Goal: Transaction & Acquisition: Purchase product/service

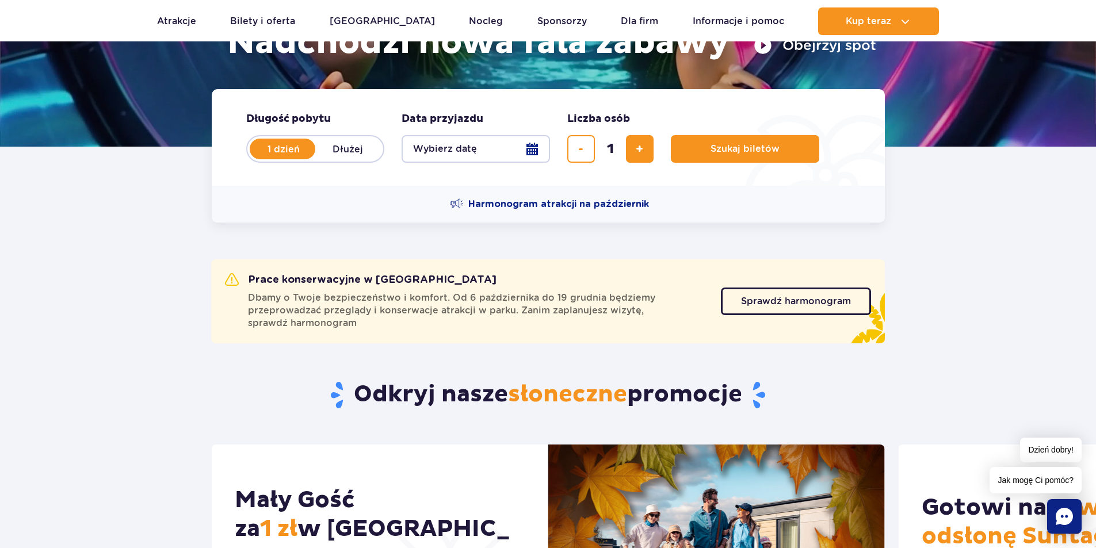
scroll to position [214, 0]
click at [739, 307] on span "Sprawdź harmonogram" at bounding box center [787, 301] width 110 height 9
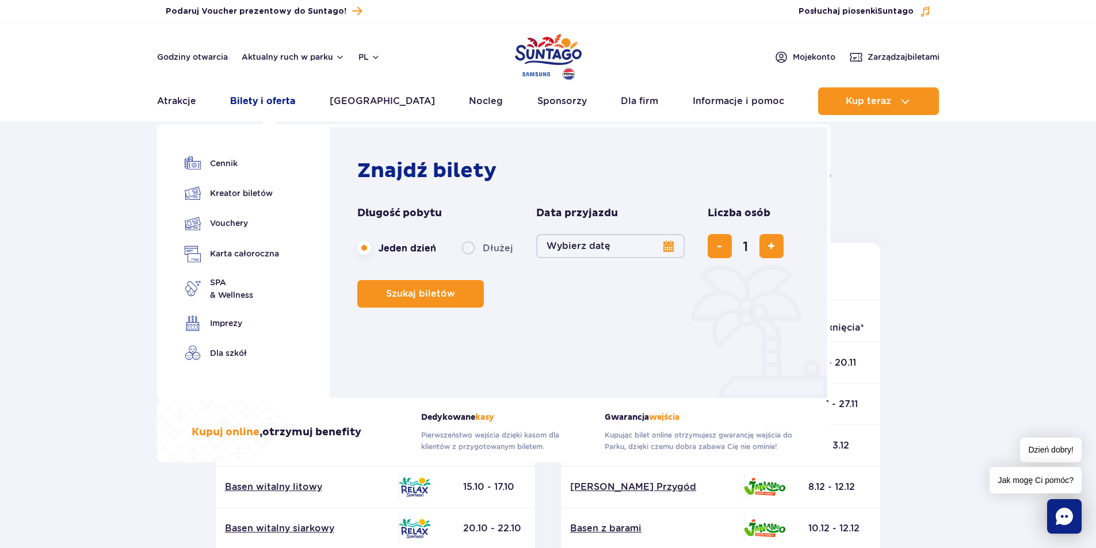
click at [289, 105] on link "Bilety i oferta" at bounding box center [262, 101] width 65 height 28
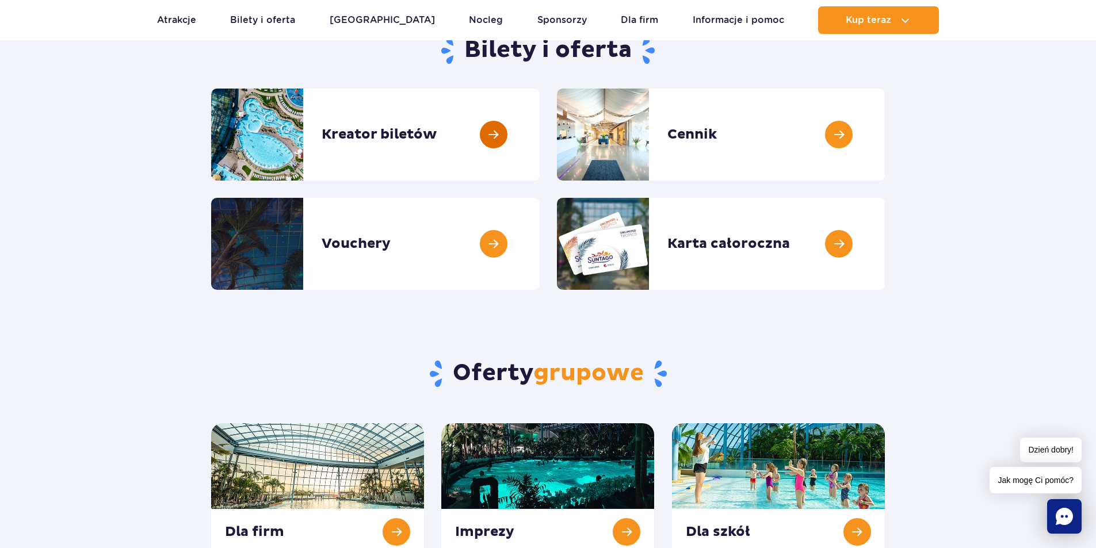
scroll to position [128, 0]
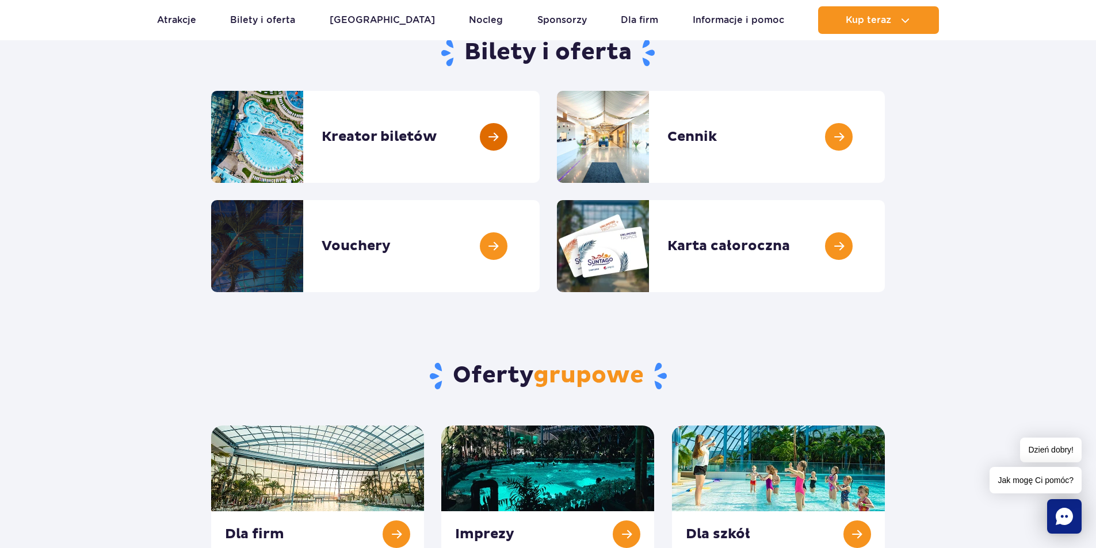
click at [540, 153] on link at bounding box center [540, 137] width 0 height 92
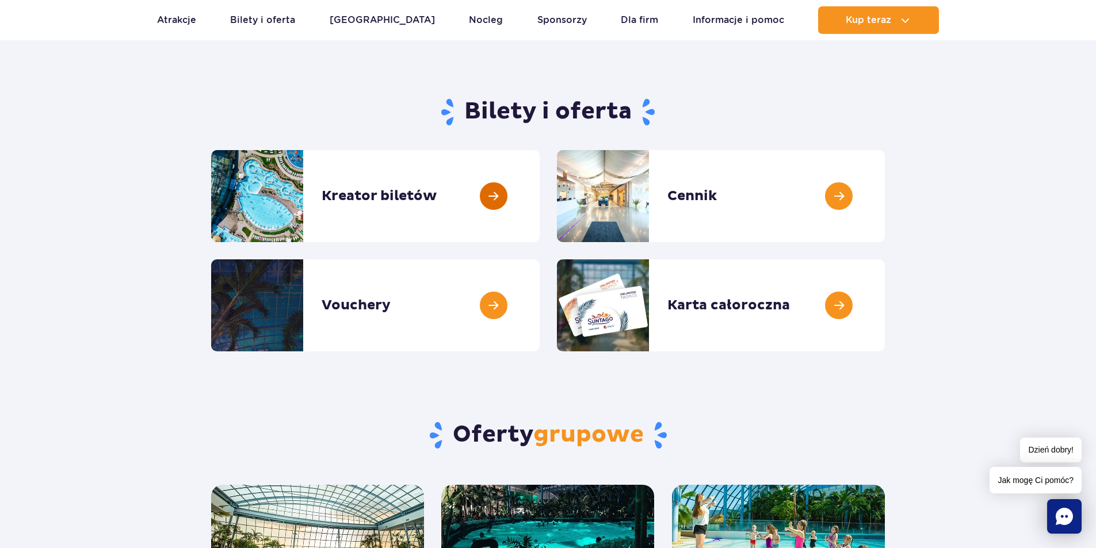
scroll to position [63, 0]
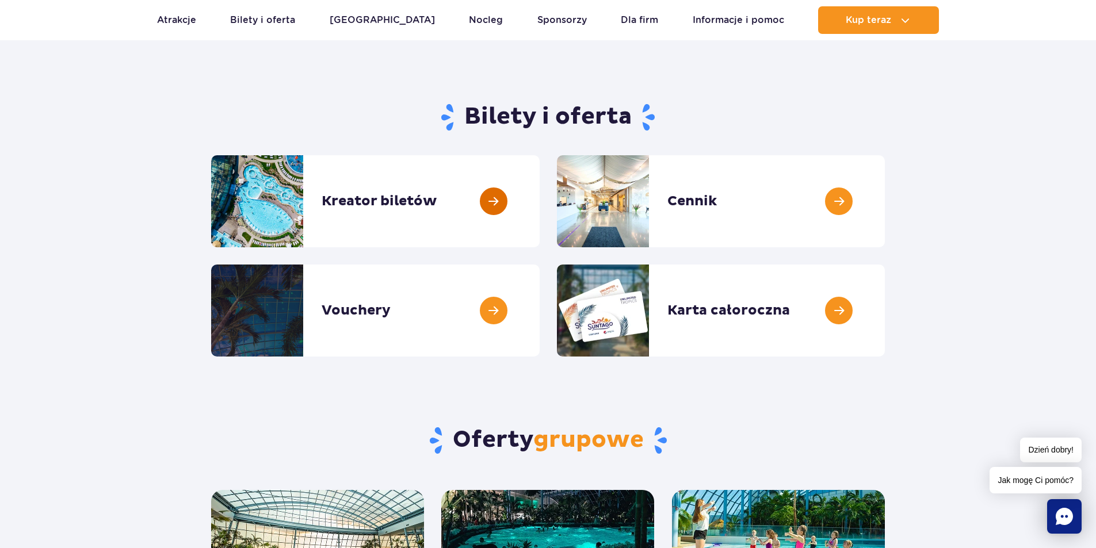
click at [540, 216] on link at bounding box center [540, 201] width 0 height 92
click at [540, 171] on link at bounding box center [540, 201] width 0 height 92
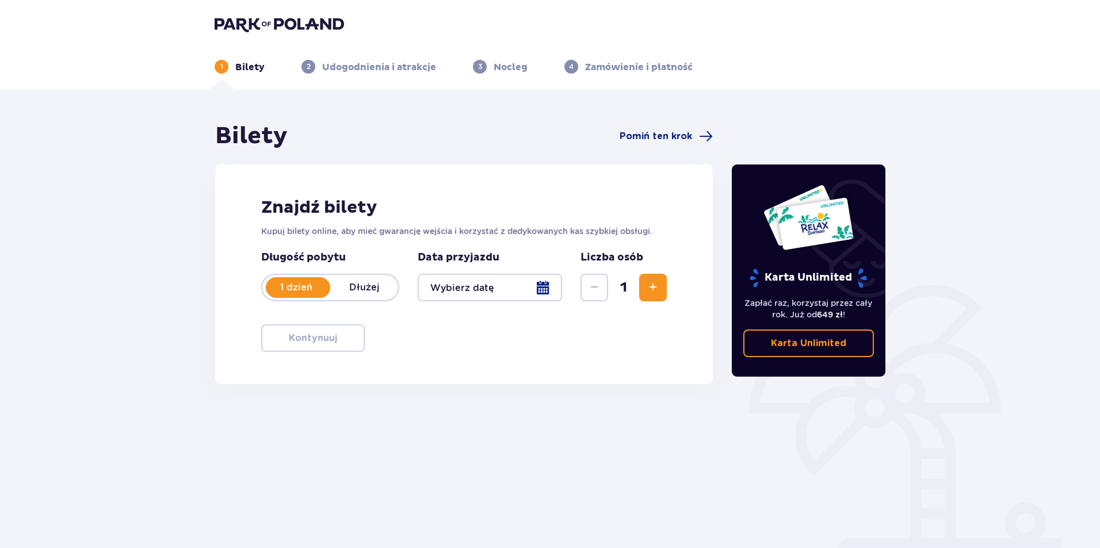
click at [652, 282] on span "Zwiększ" at bounding box center [653, 288] width 14 height 14
click at [495, 269] on div "Data przyjazdu" at bounding box center [490, 276] width 144 height 51
click at [467, 291] on div at bounding box center [490, 288] width 144 height 28
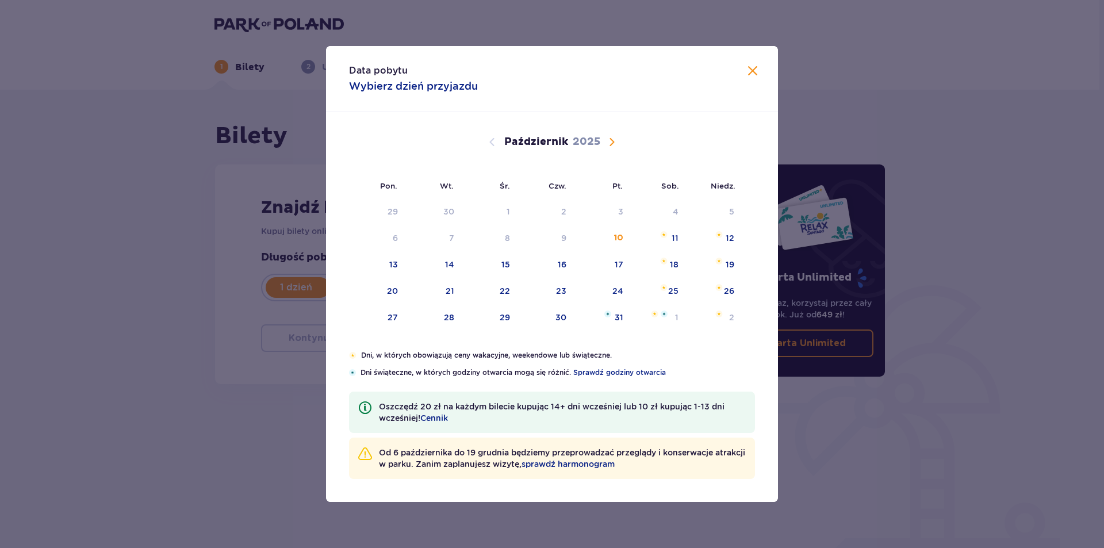
click at [613, 138] on span "Następny miesiąc" at bounding box center [612, 142] width 14 height 14
click at [725, 235] on div "9" at bounding box center [714, 238] width 57 height 25
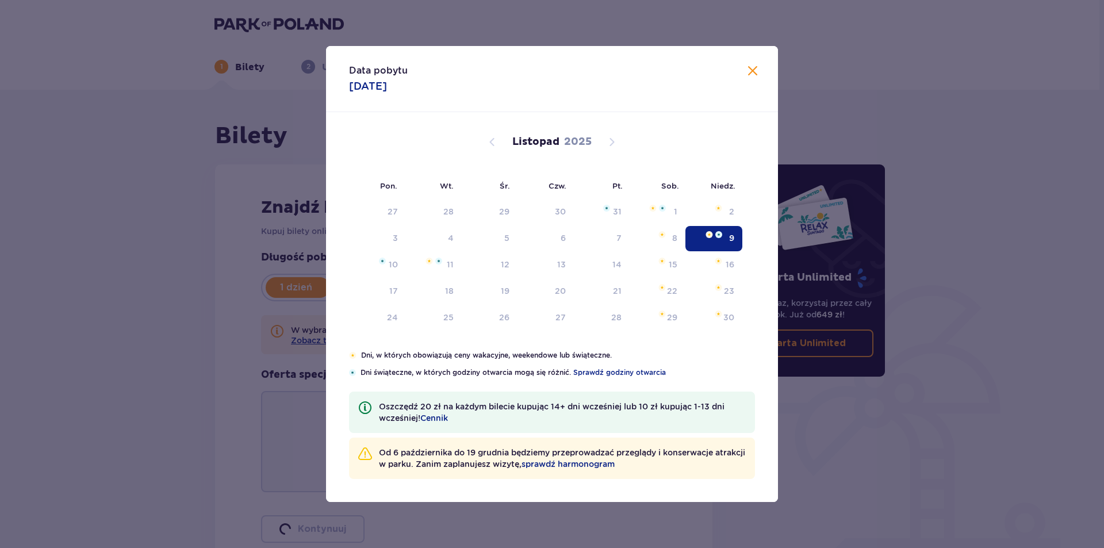
type input "[DATE]"
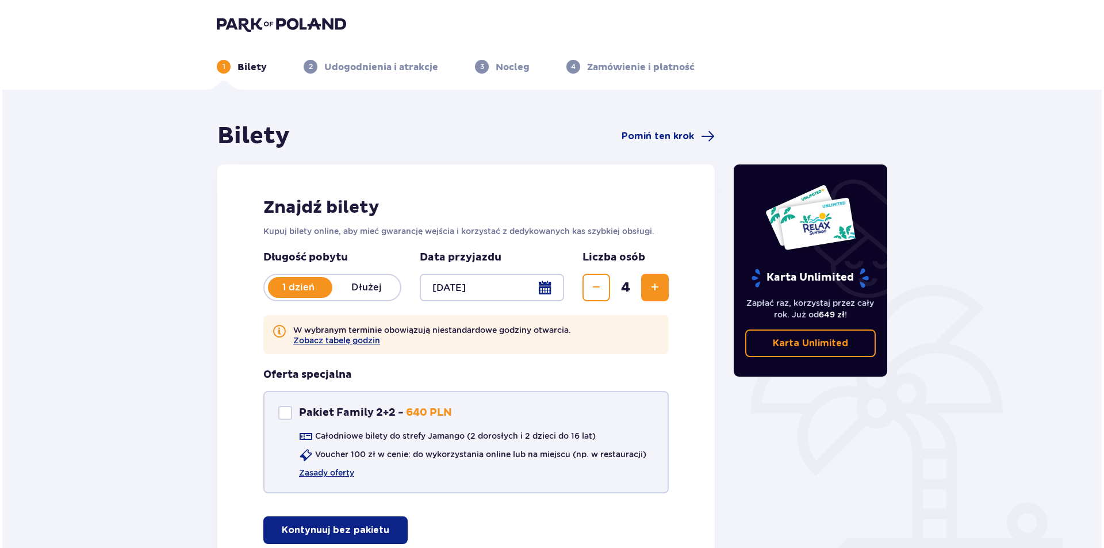
scroll to position [97, 0]
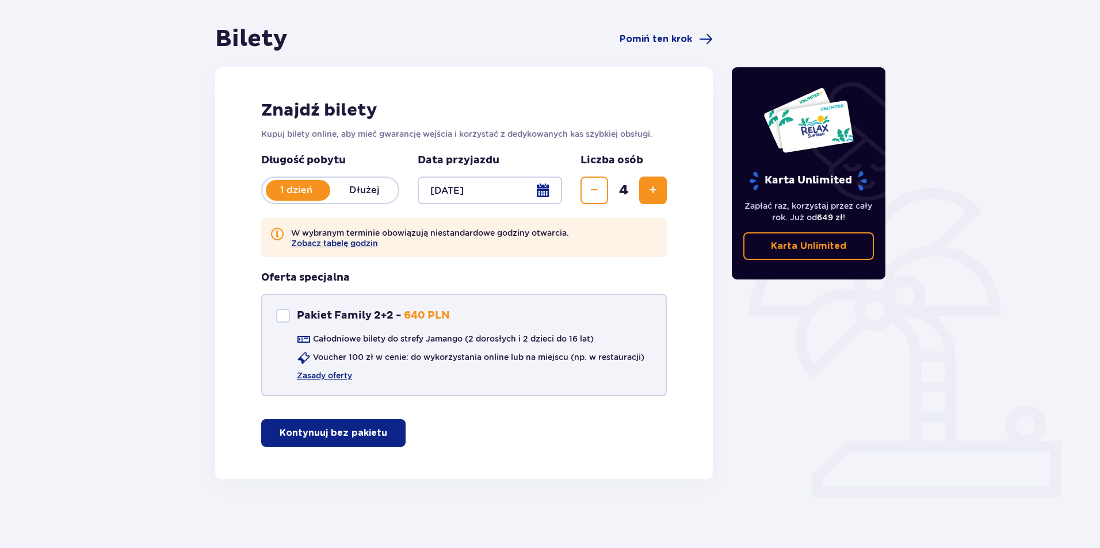
click at [283, 313] on div "Pakiet Family 2+2" at bounding box center [283, 316] width 14 height 14
checkbox input "true"
click at [341, 373] on link "Zasady oferty" at bounding box center [324, 376] width 55 height 12
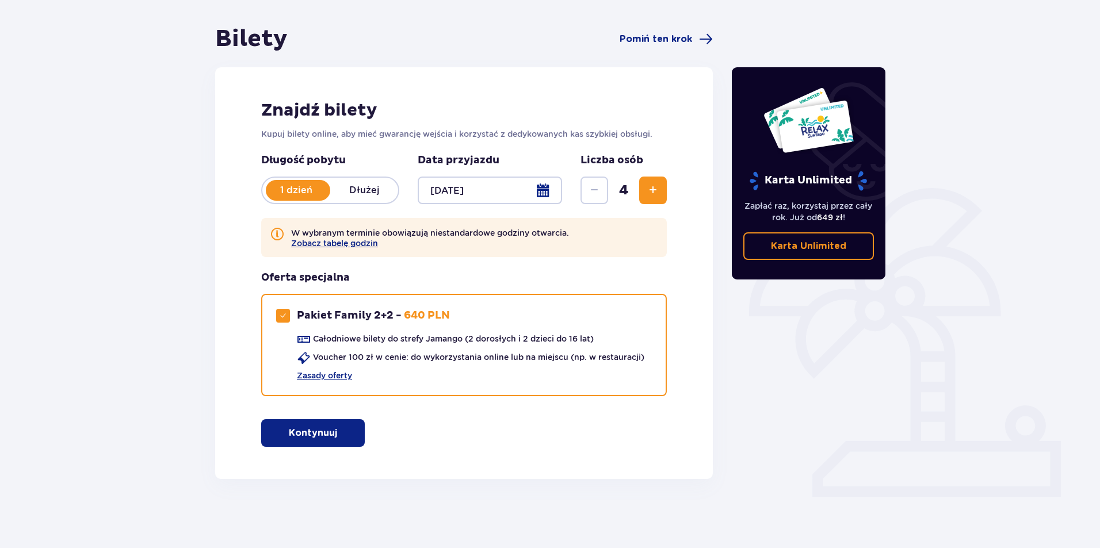
click at [543, 194] on div at bounding box center [490, 191] width 144 height 28
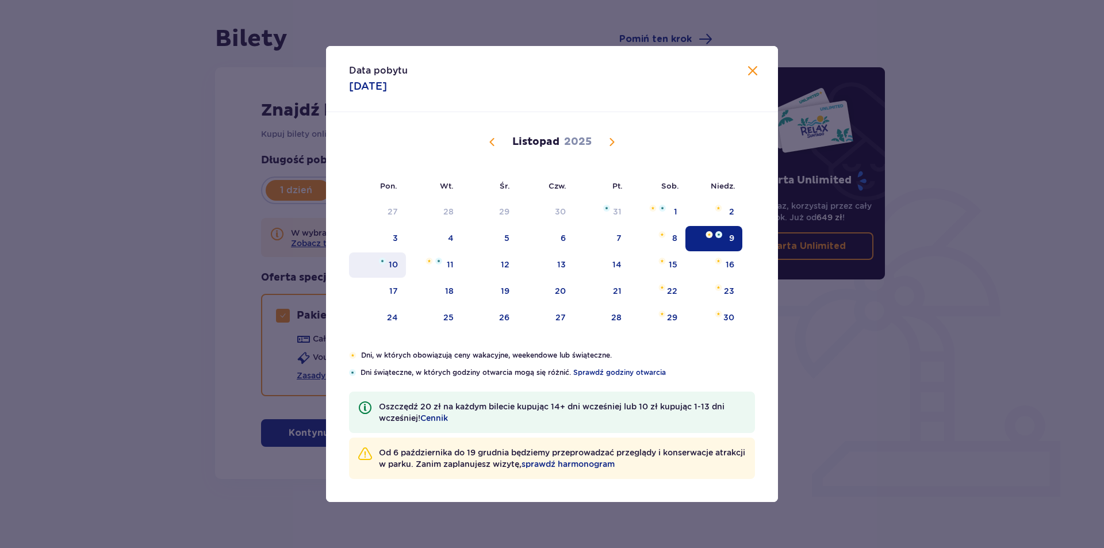
click at [399, 257] on div "10" at bounding box center [377, 265] width 57 height 25
type input "10.11.25"
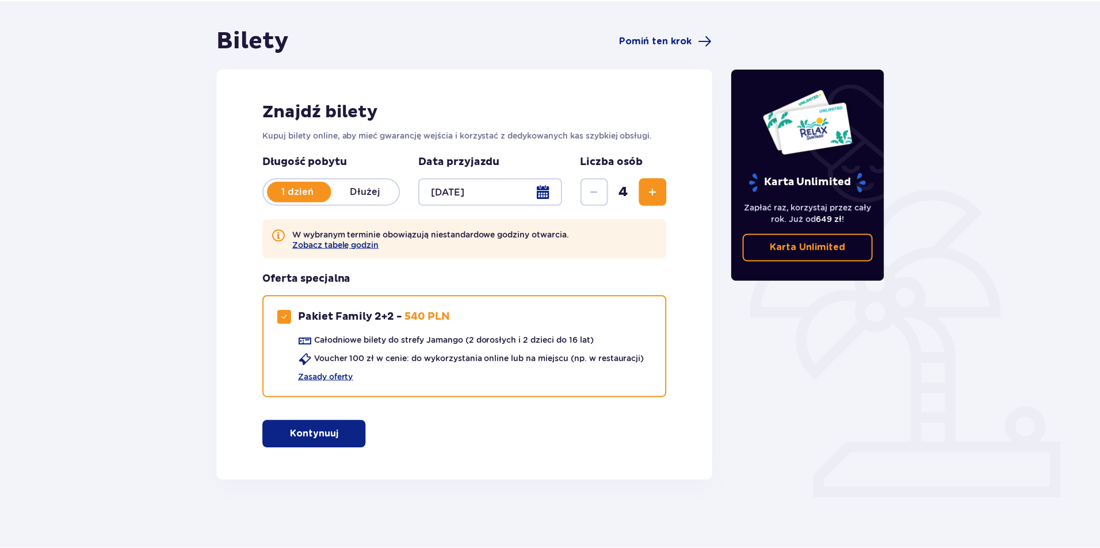
scroll to position [97, 0]
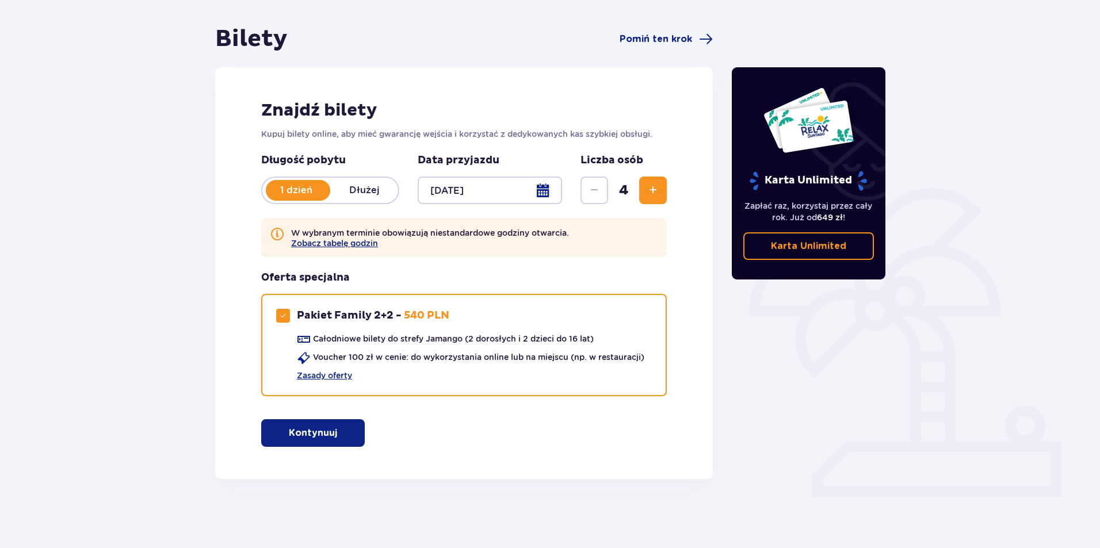
click at [173, 213] on div "Bilety Pomiń ten krok Znajdź bilety Kupuj bilety online, aby mieć gwarancję wej…" at bounding box center [550, 271] width 1100 height 556
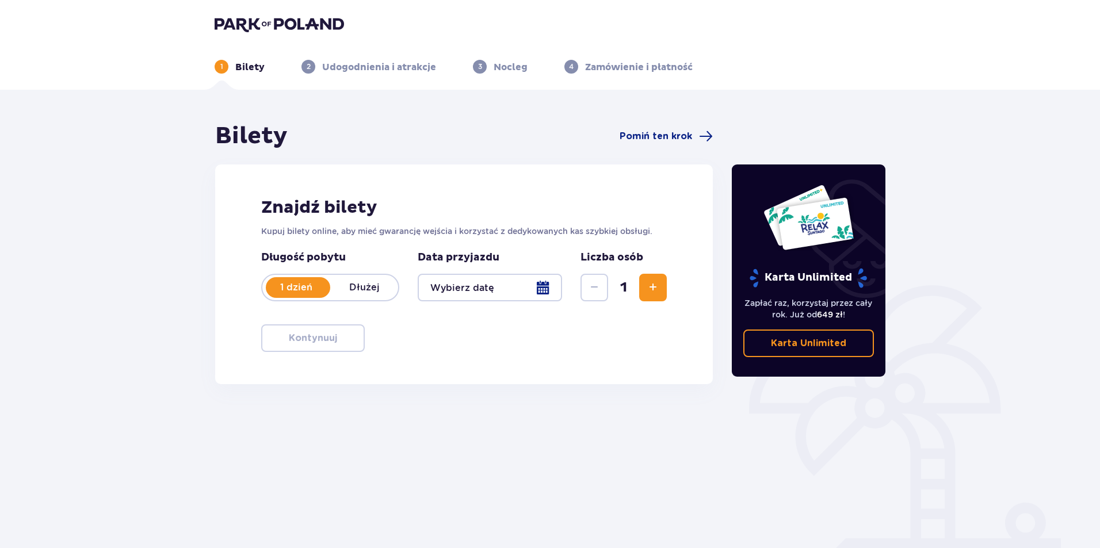
click at [538, 288] on div at bounding box center [490, 288] width 144 height 28
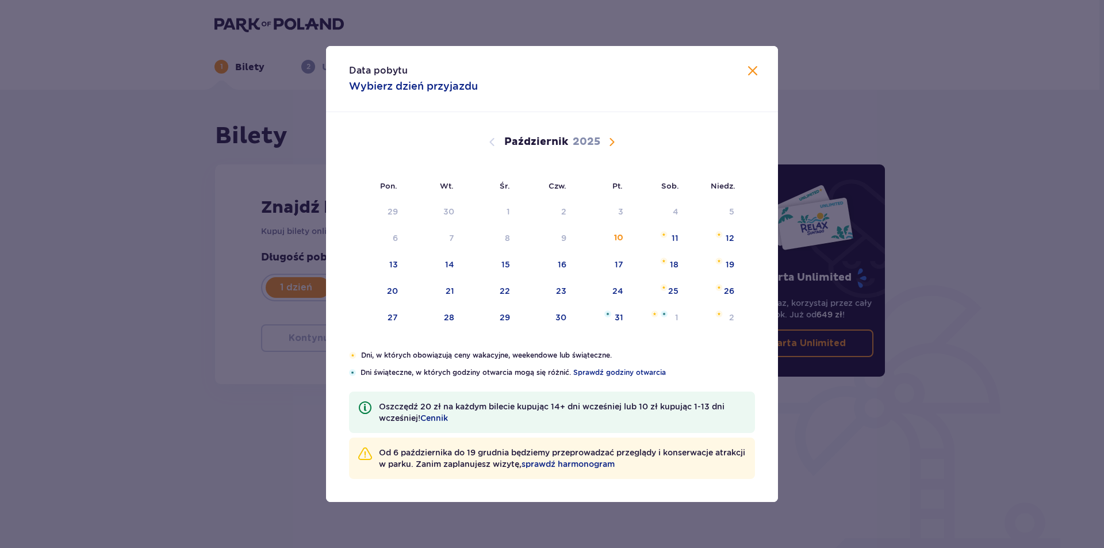
click at [609, 143] on span "Następny miesiąc" at bounding box center [612, 142] width 14 height 14
click at [727, 236] on div "9" at bounding box center [714, 238] width 57 height 25
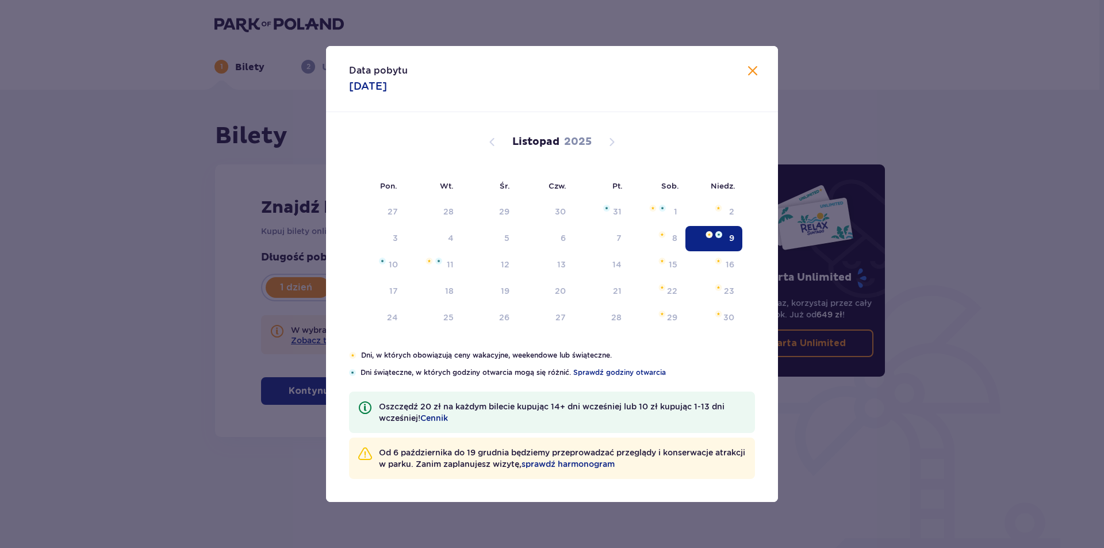
type input "[DATE]"
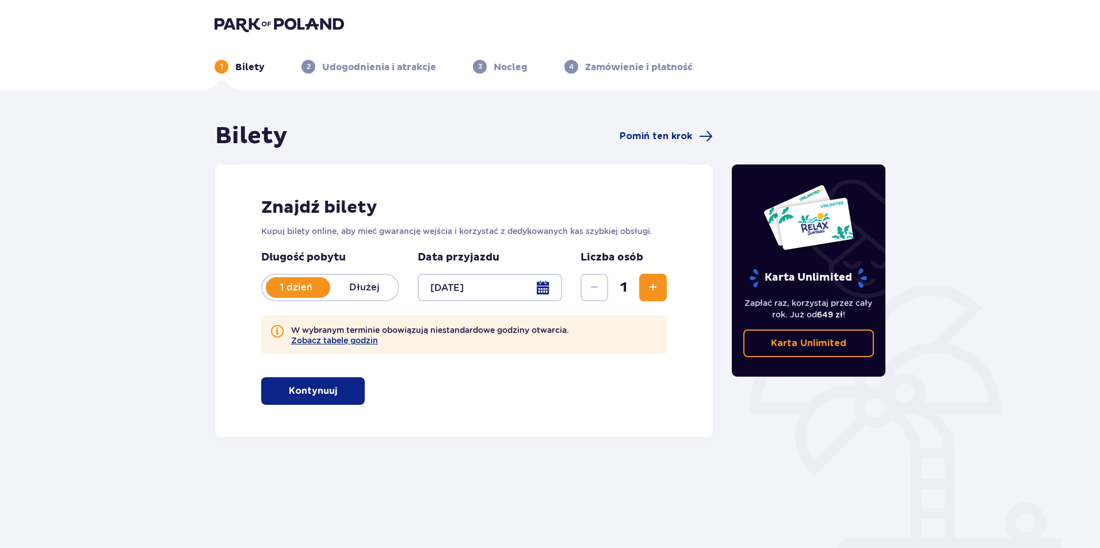
click at [648, 288] on span "Zwiększ" at bounding box center [653, 288] width 14 height 14
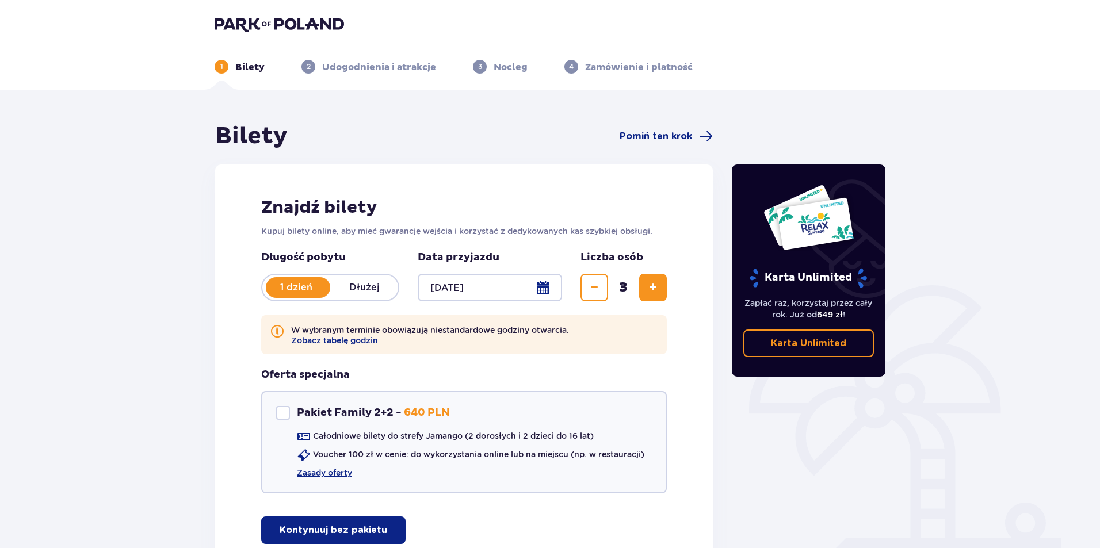
click at [648, 288] on span "Zwiększ" at bounding box center [653, 288] width 14 height 14
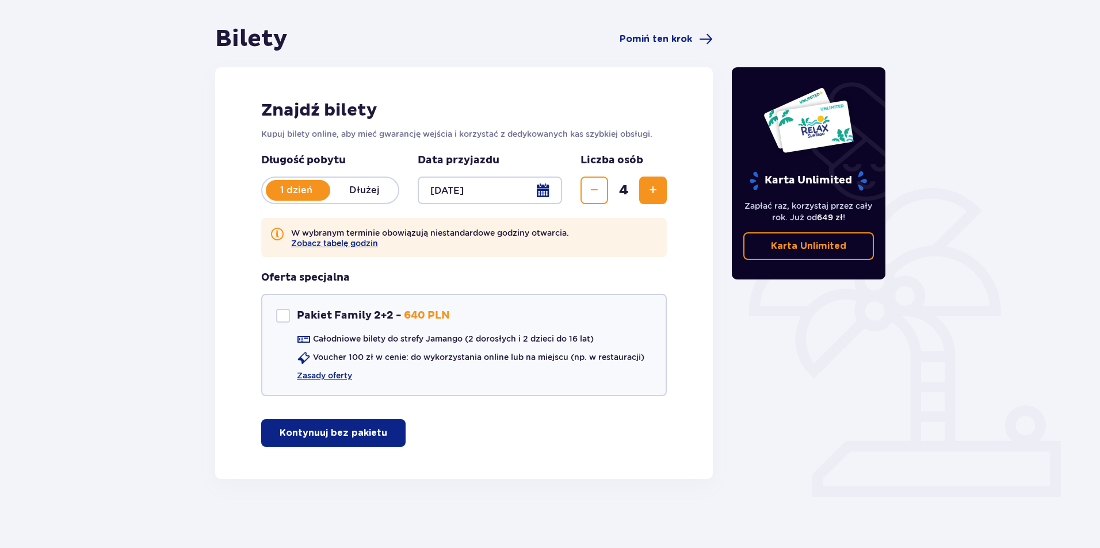
click at [328, 435] on p "Kontynuuj bez pakietu" at bounding box center [334, 433] width 108 height 13
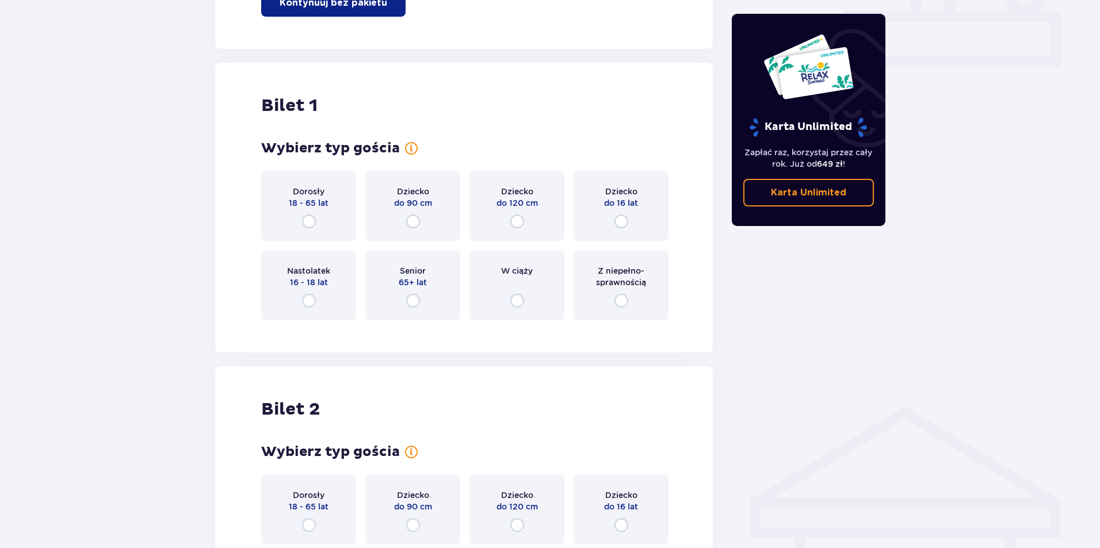
scroll to position [576, 0]
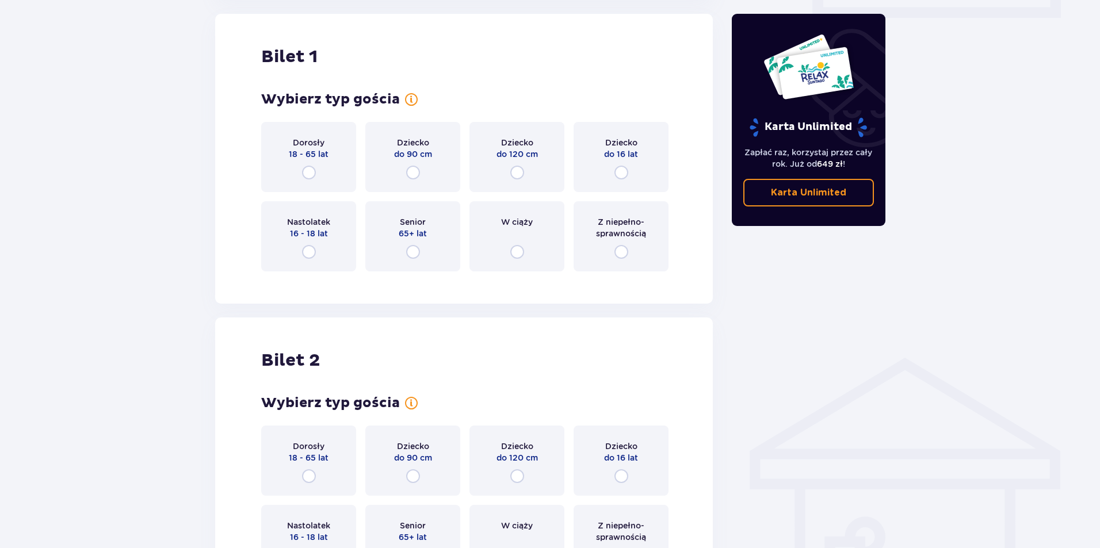
click at [305, 168] on input "radio" at bounding box center [309, 173] width 14 height 14
radio input "true"
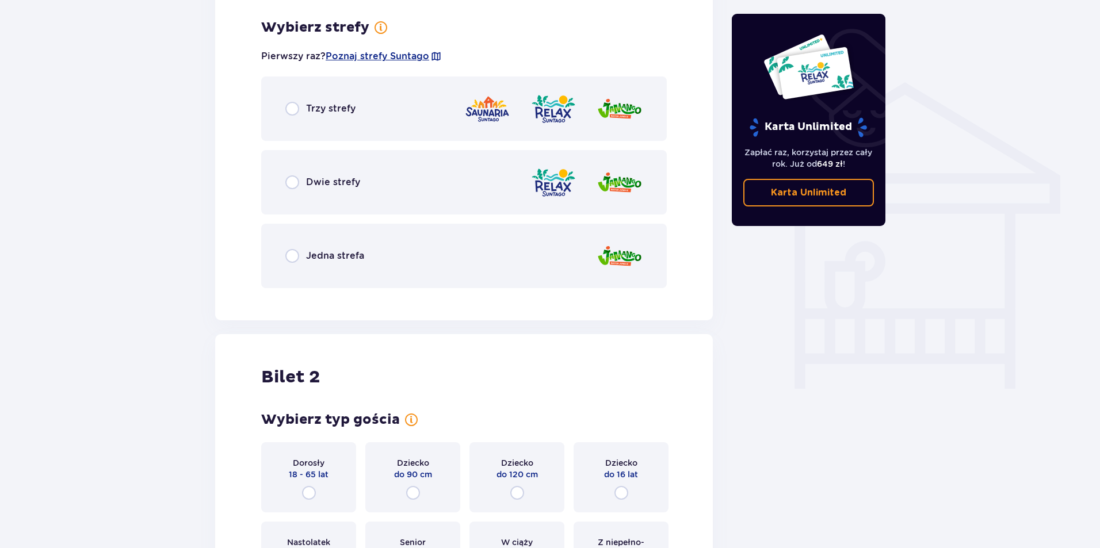
scroll to position [857, 0]
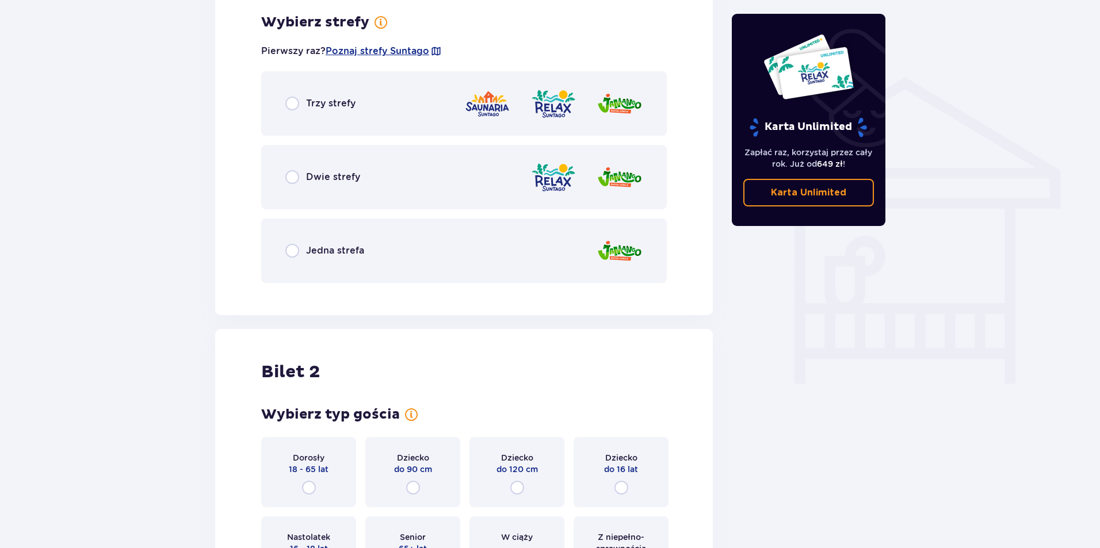
click at [292, 251] on input "radio" at bounding box center [292, 251] width 14 height 14
radio input "true"
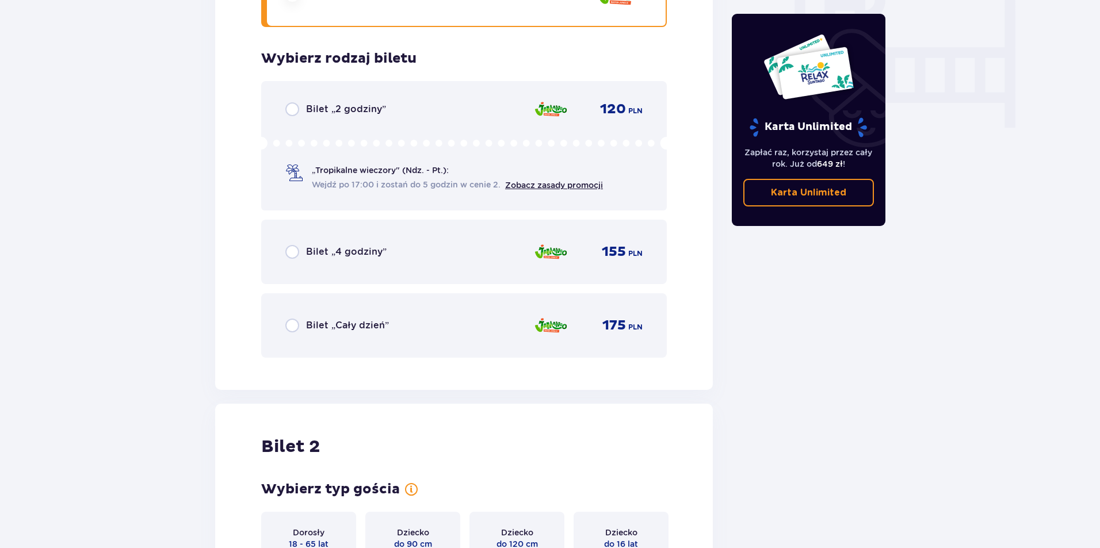
scroll to position [1149, 0]
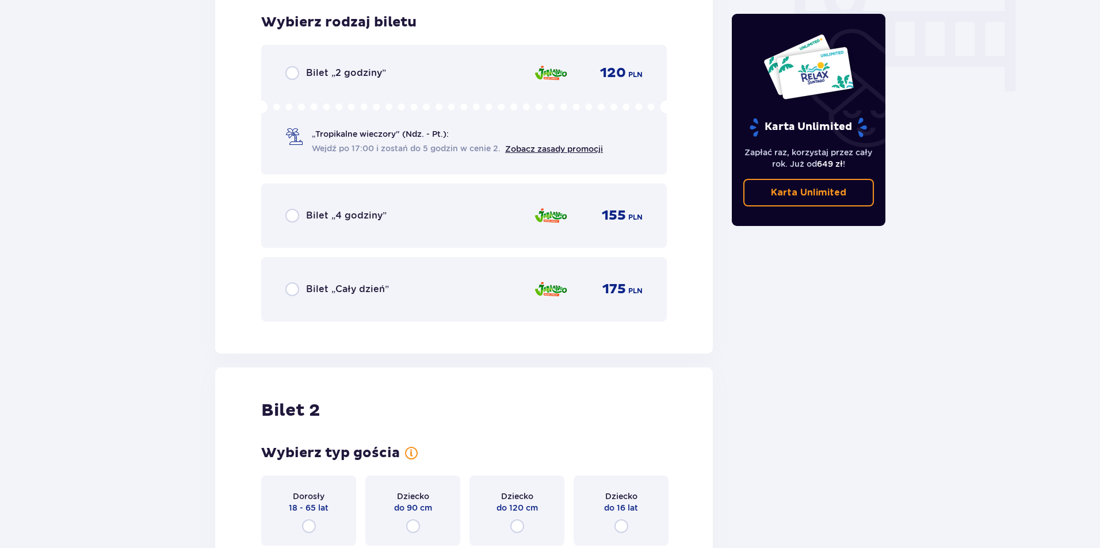
click at [299, 291] on input "radio" at bounding box center [292, 289] width 14 height 14
radio input "true"
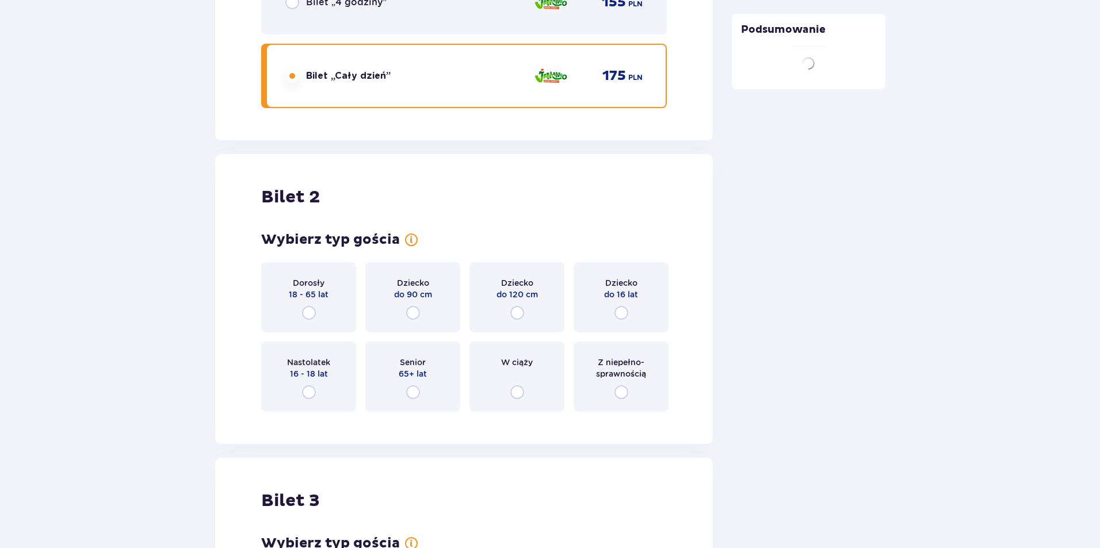
scroll to position [1503, 0]
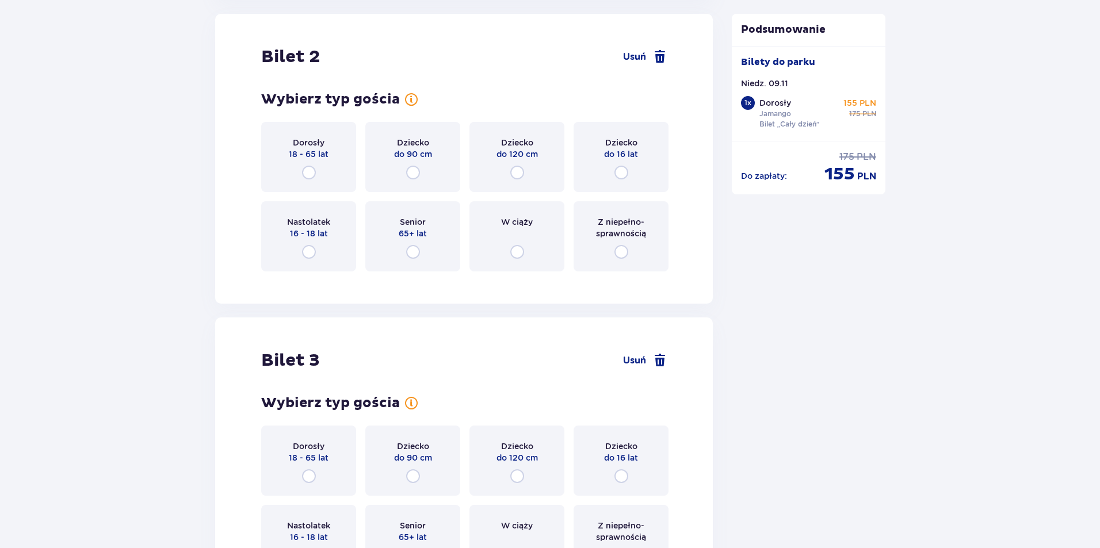
click at [308, 169] on input "radio" at bounding box center [309, 173] width 14 height 14
radio input "true"
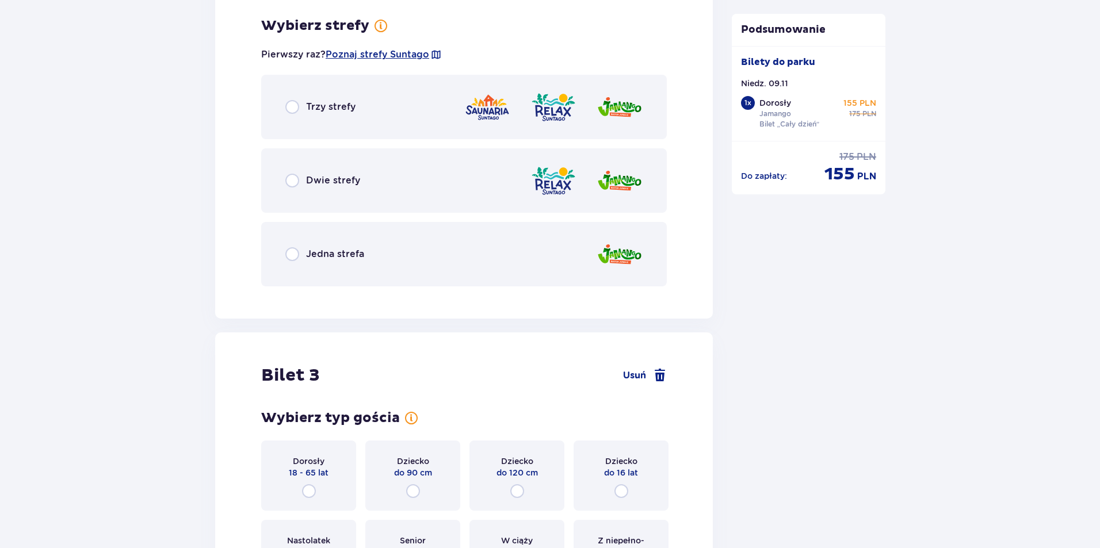
scroll to position [1784, 0]
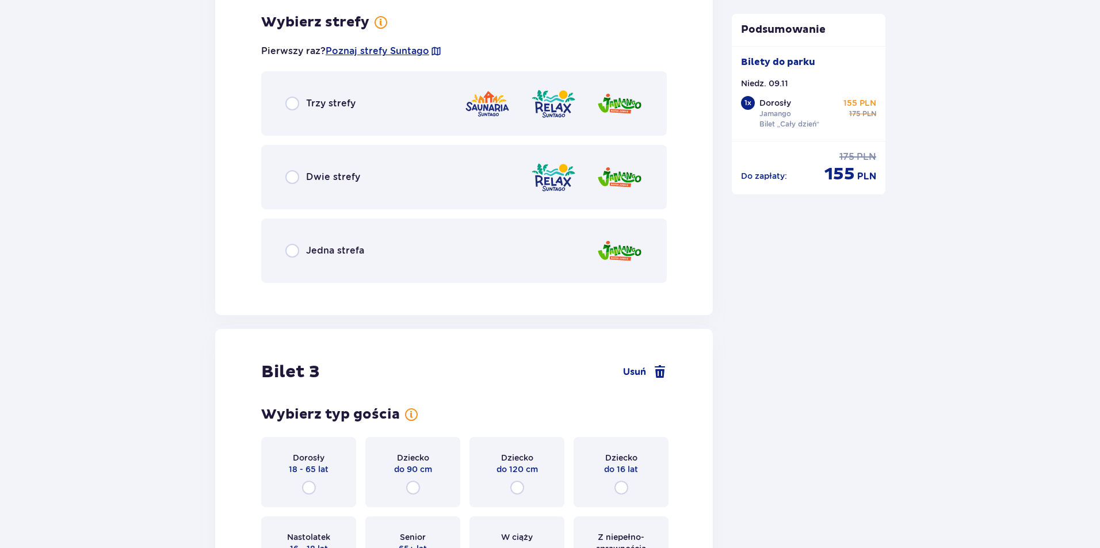
click at [295, 251] on input "radio" at bounding box center [292, 251] width 14 height 14
radio input "true"
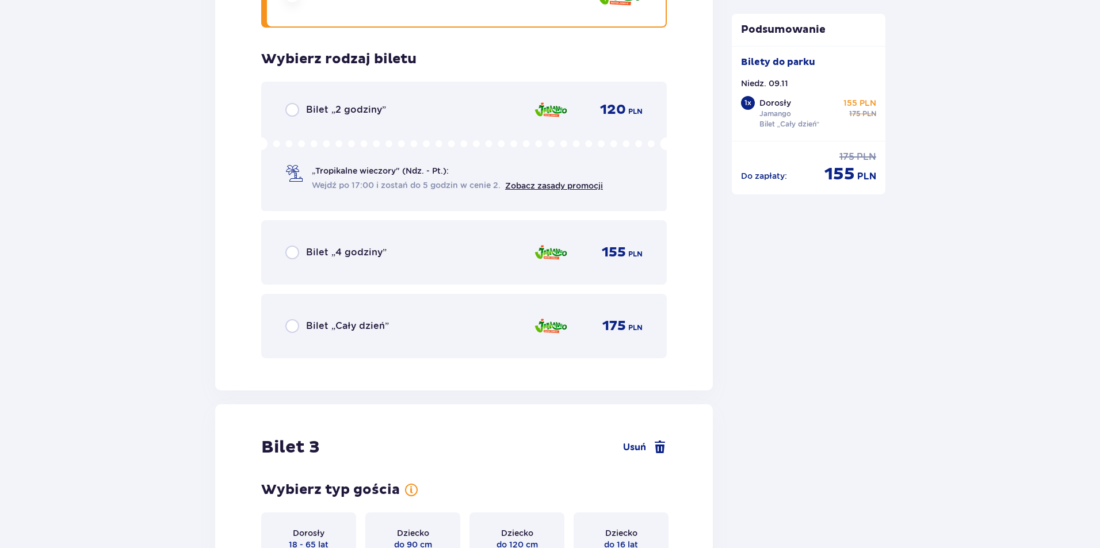
scroll to position [2076, 0]
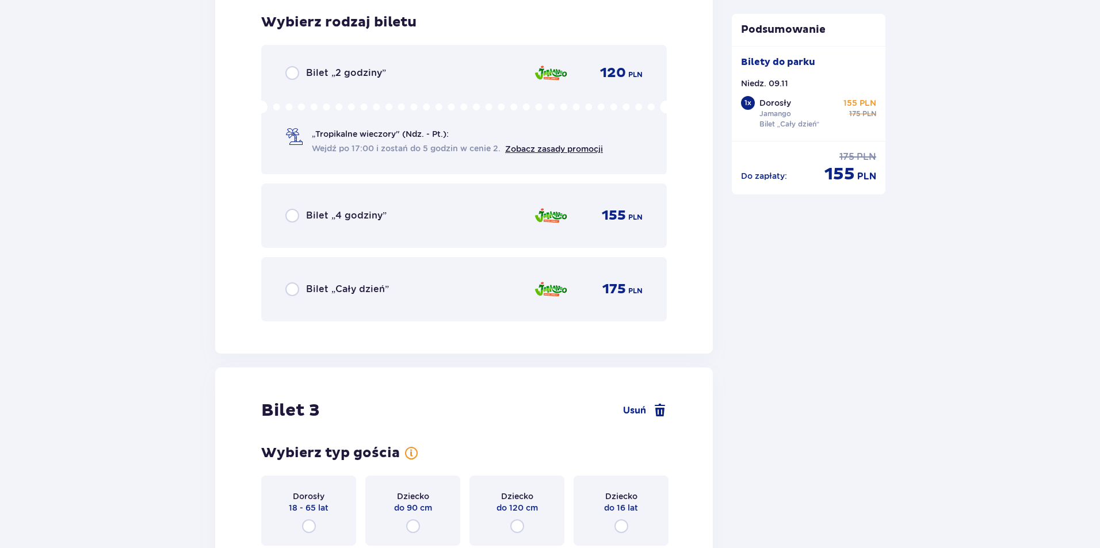
click at [295, 292] on input "radio" at bounding box center [292, 289] width 14 height 14
radio input "true"
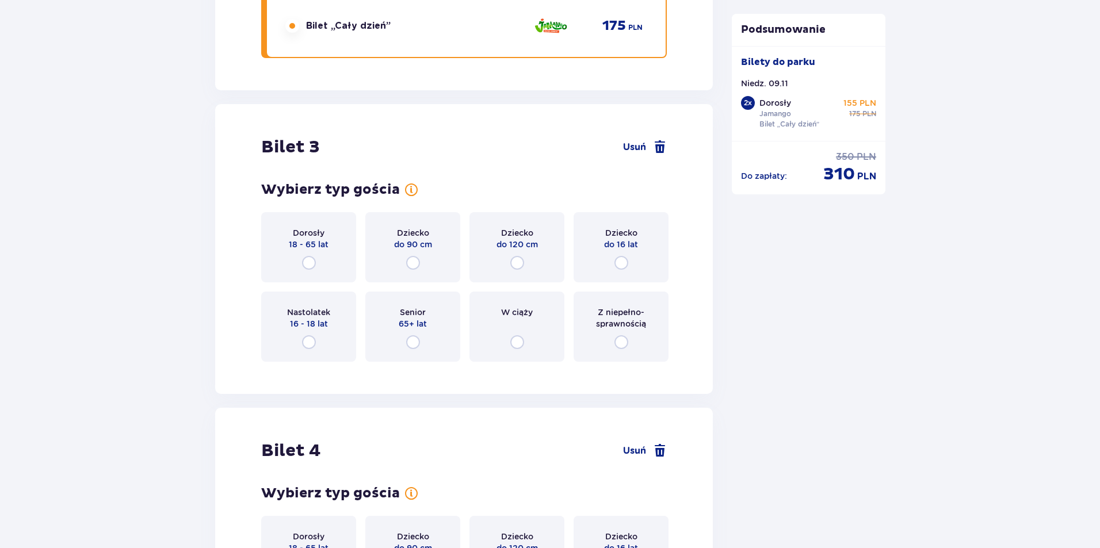
scroll to position [2430, 0]
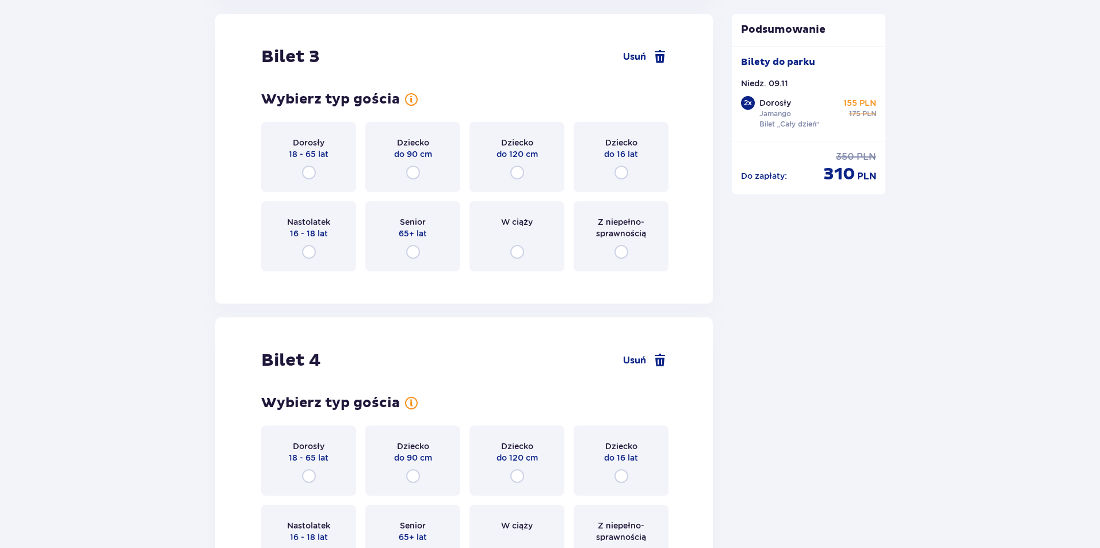
click at [628, 175] on input "radio" at bounding box center [621, 173] width 14 height 14
radio input "true"
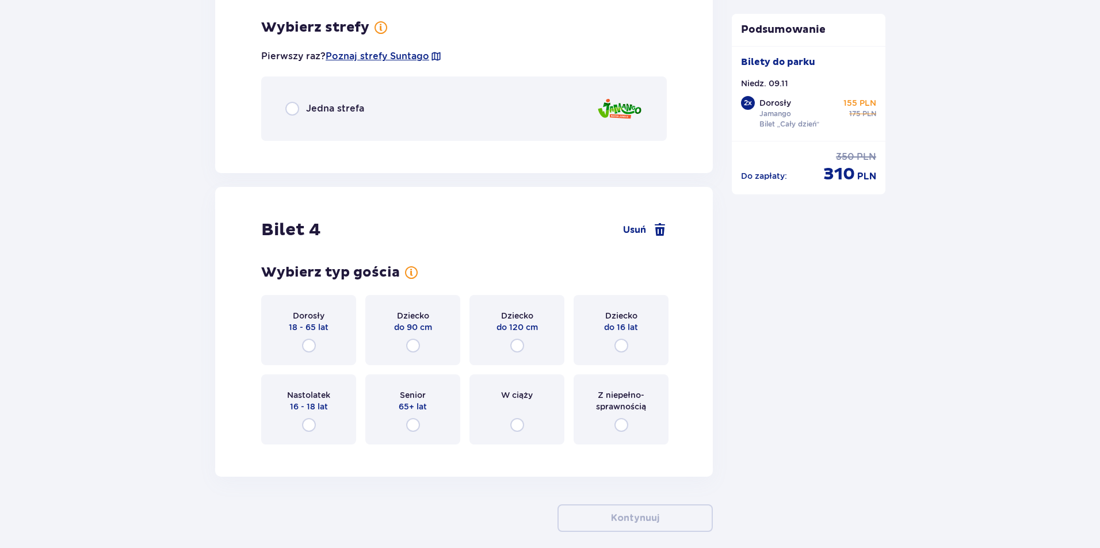
scroll to position [2711, 0]
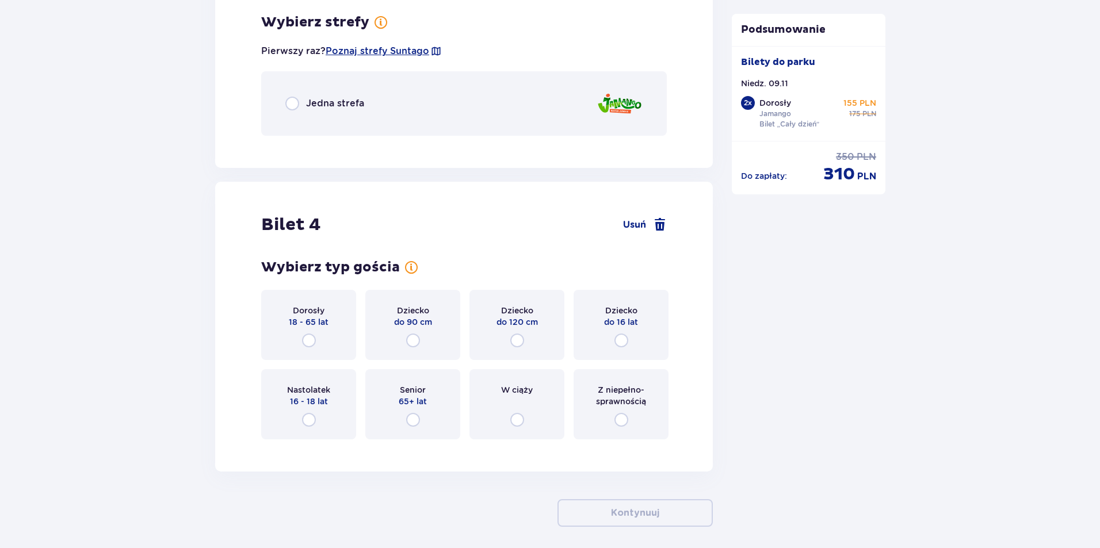
click at [311, 104] on span "Jedna strefa" at bounding box center [335, 103] width 58 height 13
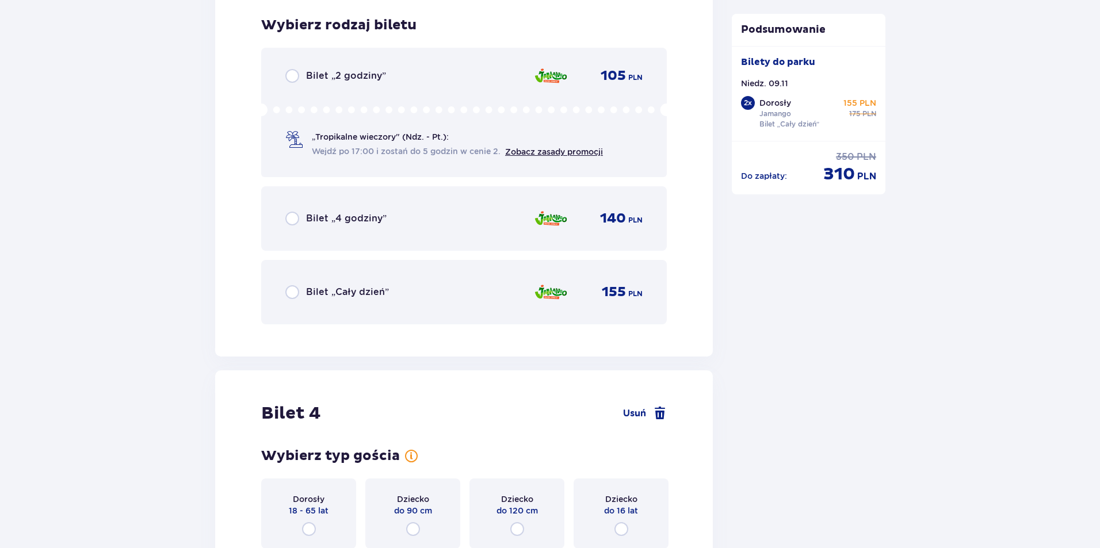
scroll to position [2856, 0]
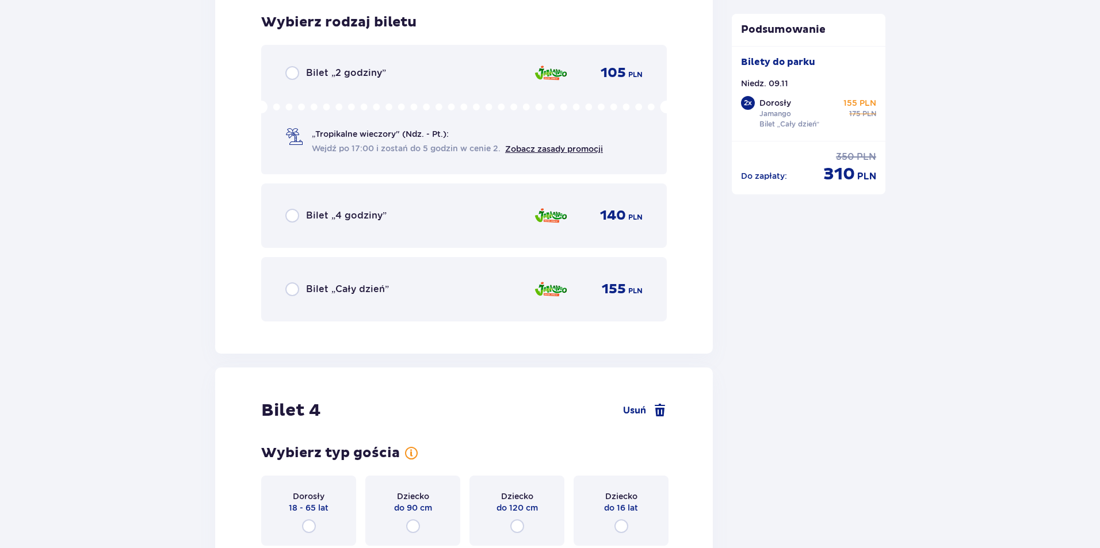
click at [294, 292] on input "radio" at bounding box center [292, 289] width 14 height 14
radio input "true"
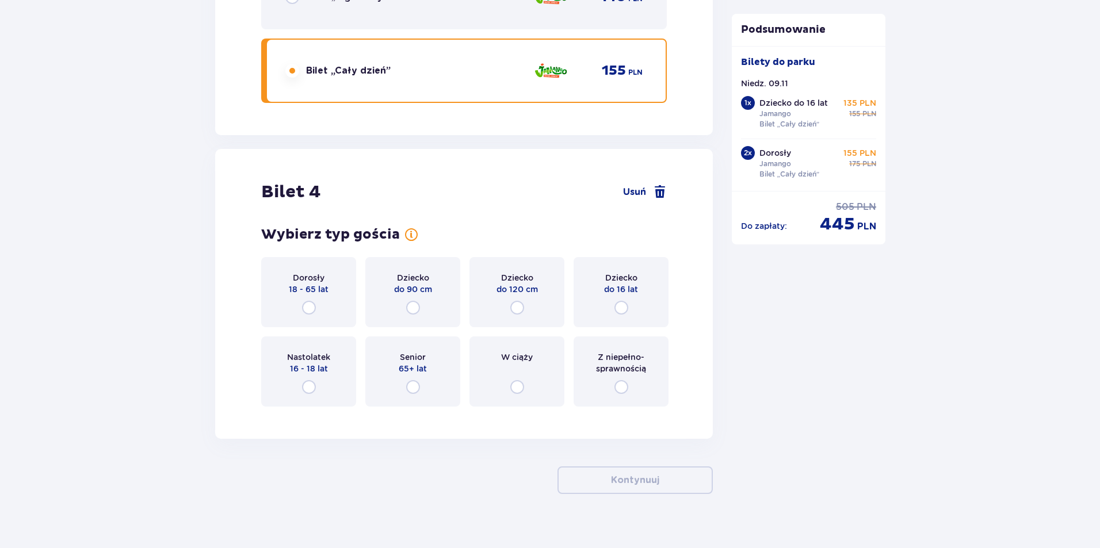
scroll to position [3089, 0]
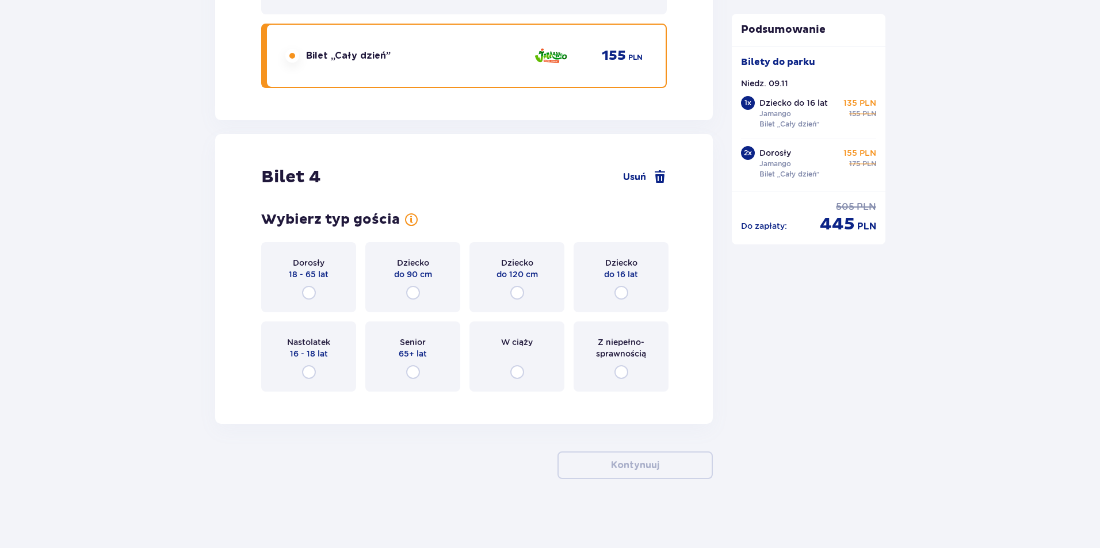
click at [624, 280] on span "do 16 lat" at bounding box center [621, 275] width 34 height 12
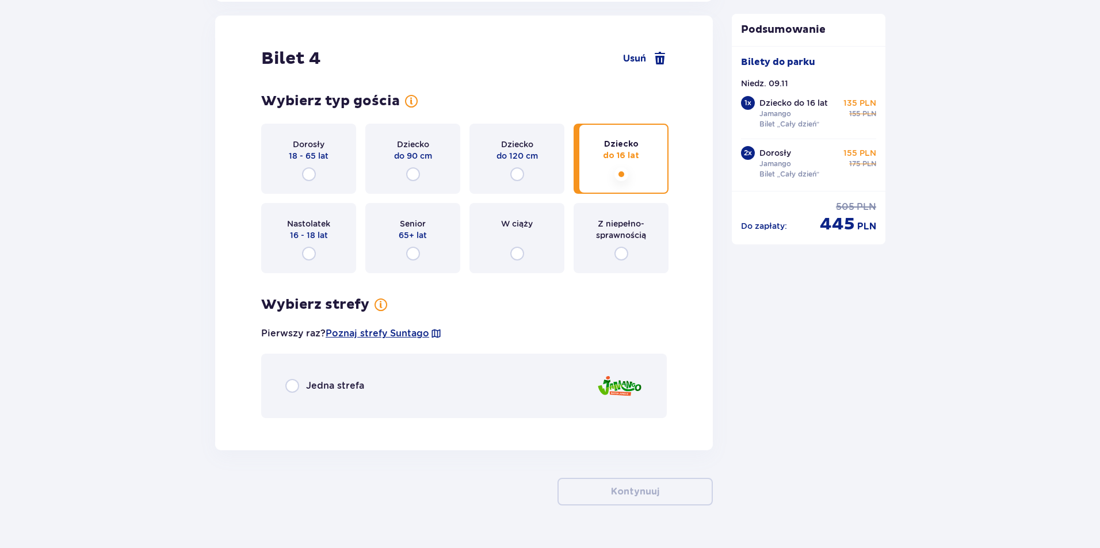
scroll to position [3234, 0]
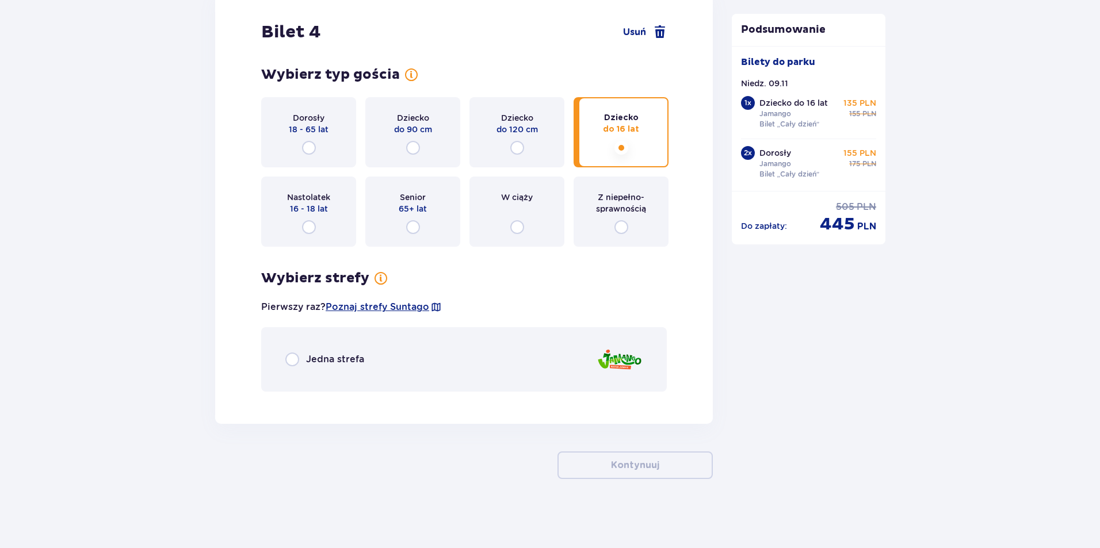
click at [293, 361] on input "radio" at bounding box center [292, 360] width 14 height 14
radio input "true"
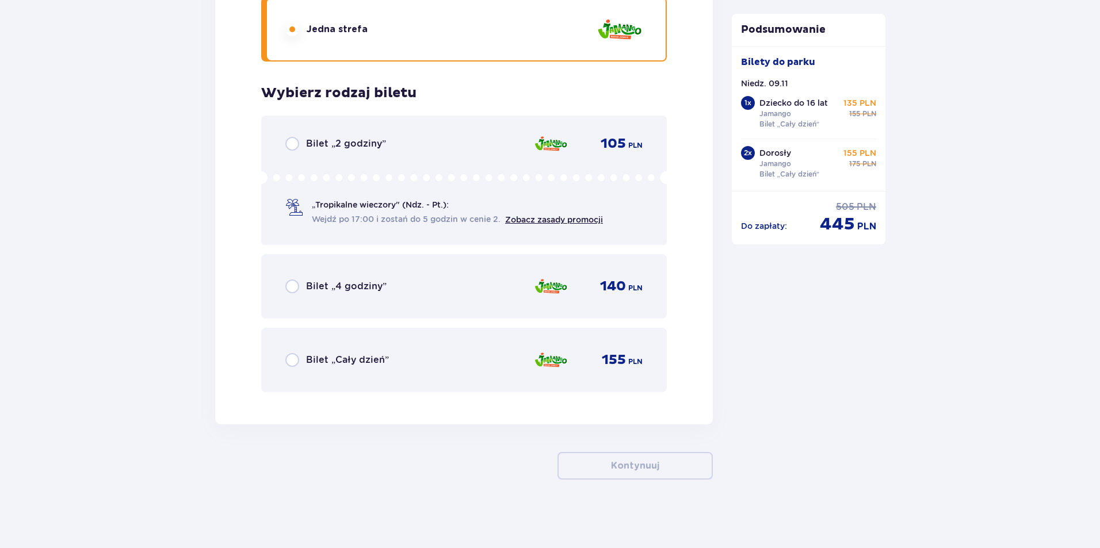
scroll to position [3565, 0]
click at [293, 361] on input "radio" at bounding box center [292, 360] width 14 height 14
radio input "true"
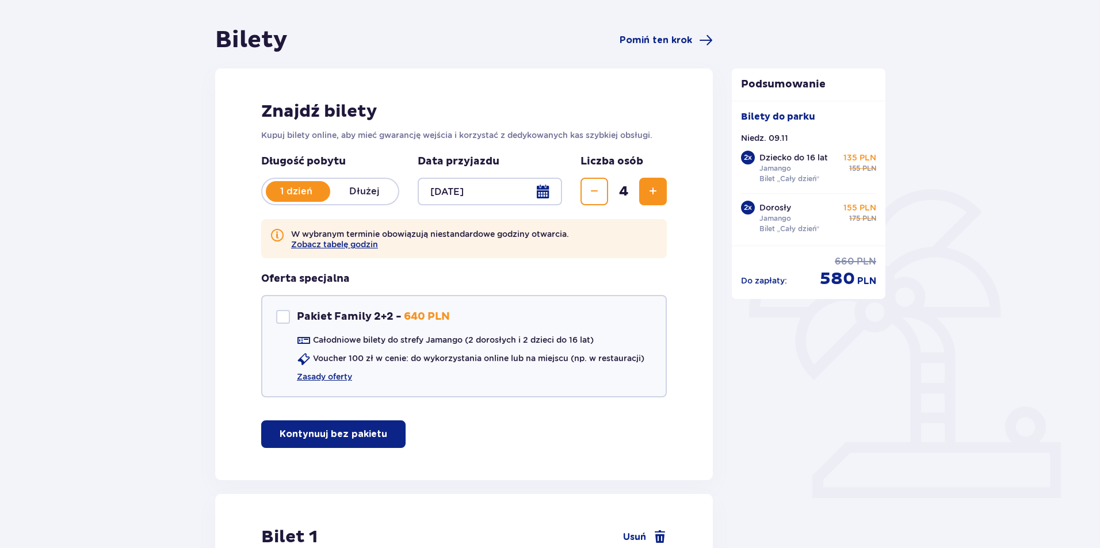
scroll to position [95, 0]
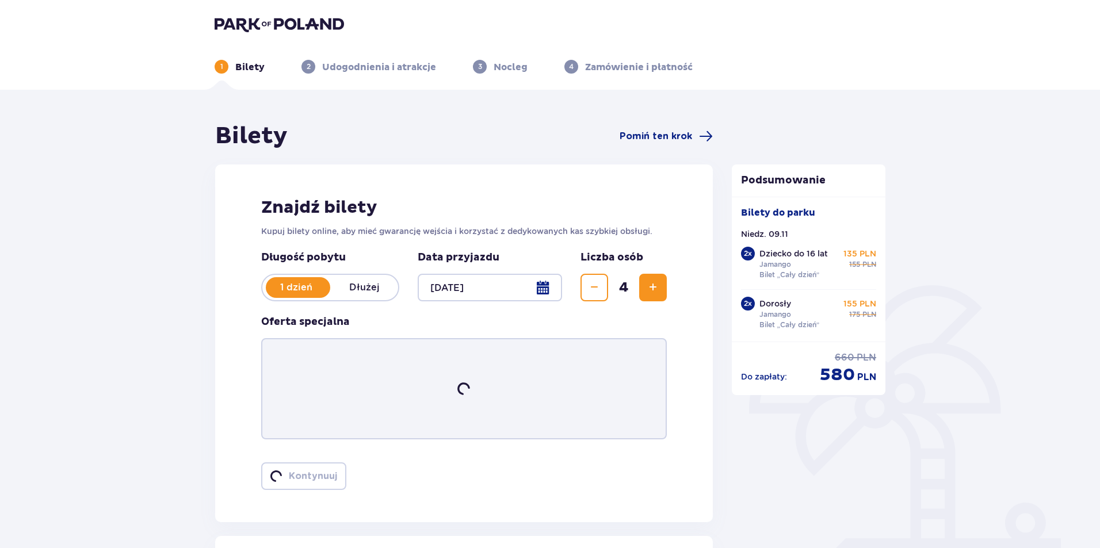
click at [649, 292] on span "Zwiększ" at bounding box center [653, 288] width 14 height 14
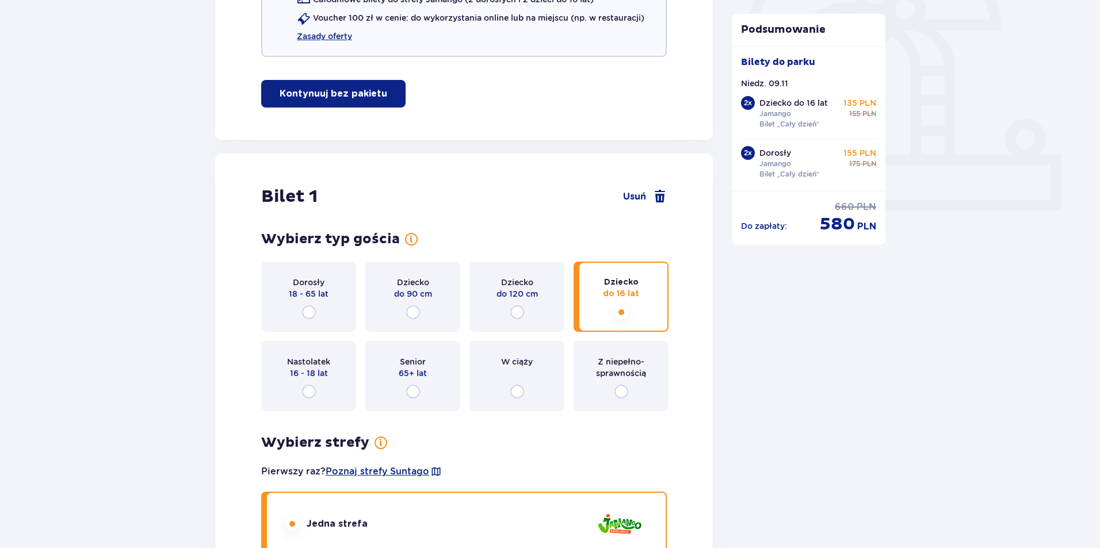
scroll to position [2586, 0]
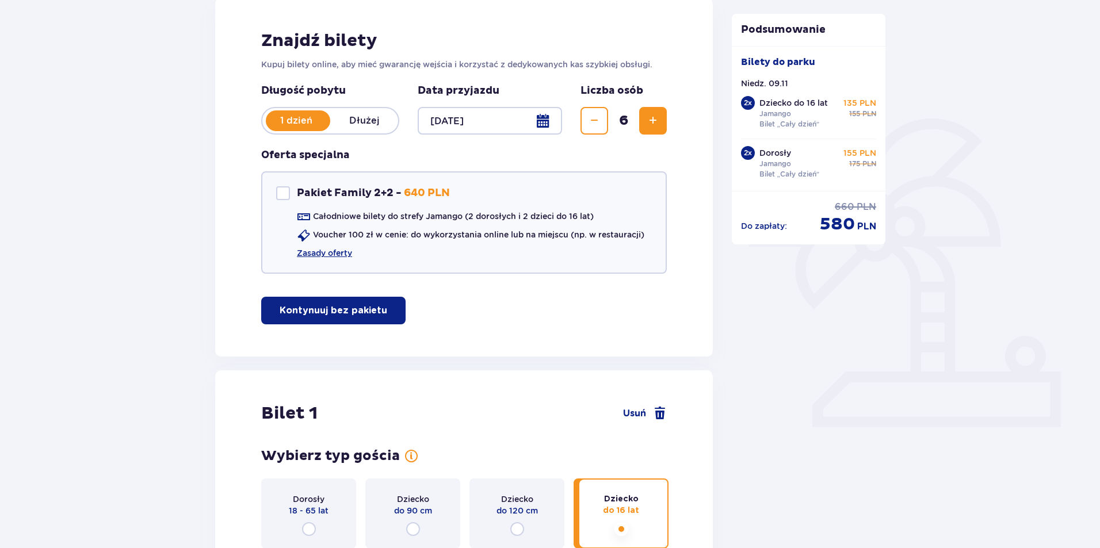
scroll to position [0, 0]
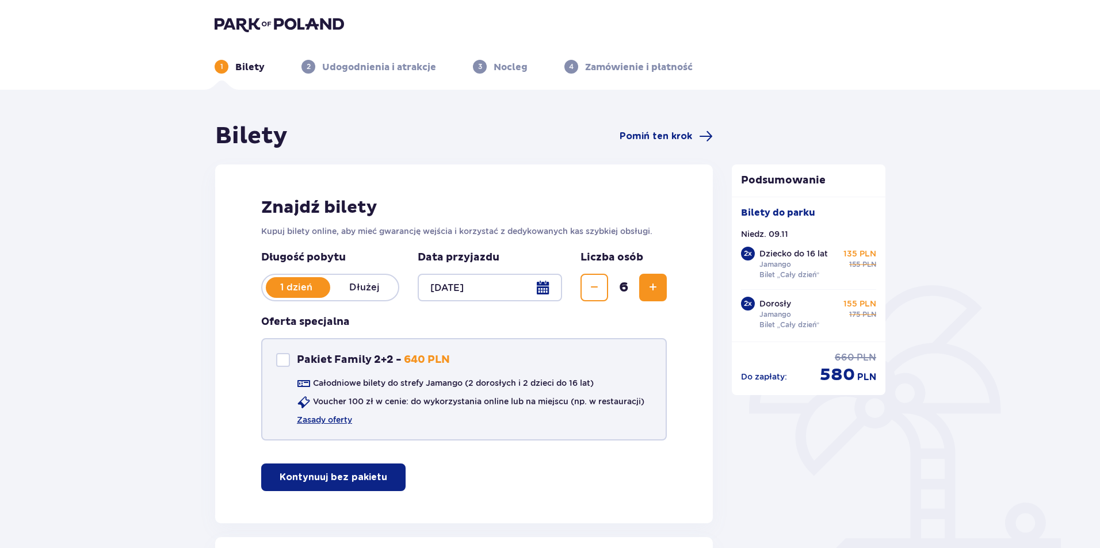
click at [283, 356] on div "Pakiet Family 2+2" at bounding box center [283, 360] width 14 height 14
checkbox input "true"
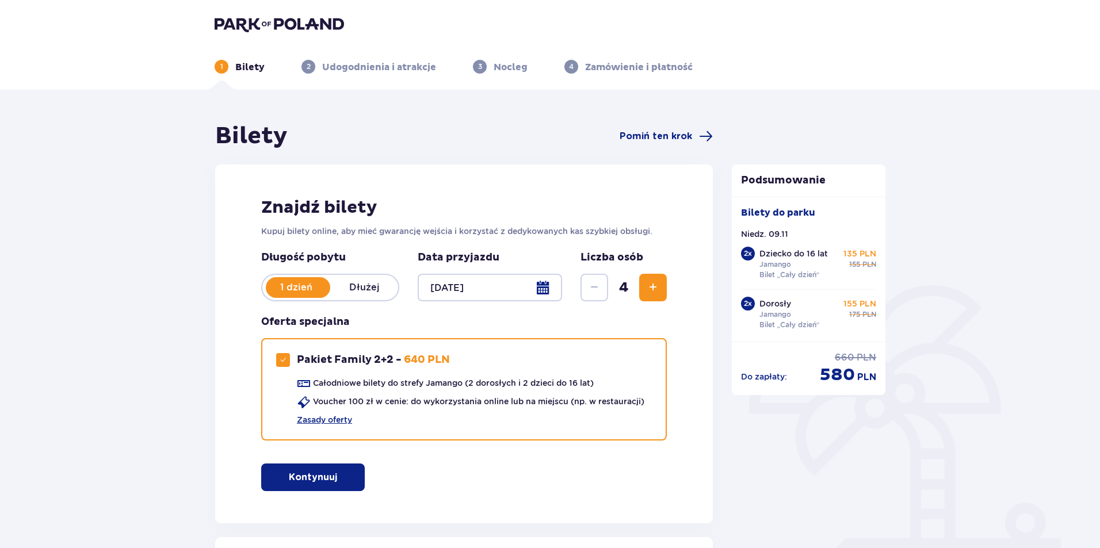
click at [340, 484] on span "button" at bounding box center [339, 478] width 14 height 14
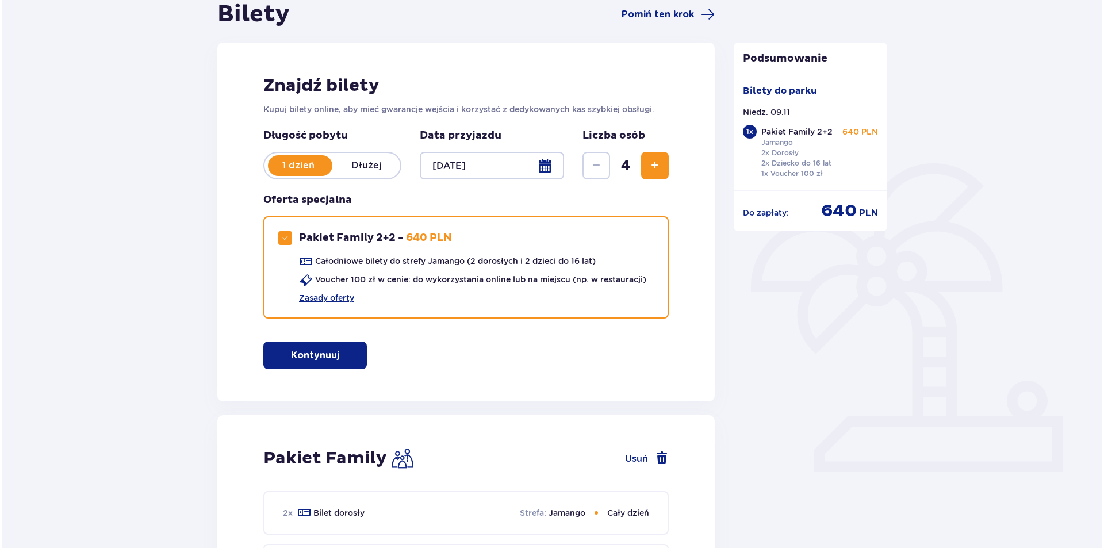
scroll to position [121, 0]
click at [536, 174] on div at bounding box center [490, 166] width 144 height 28
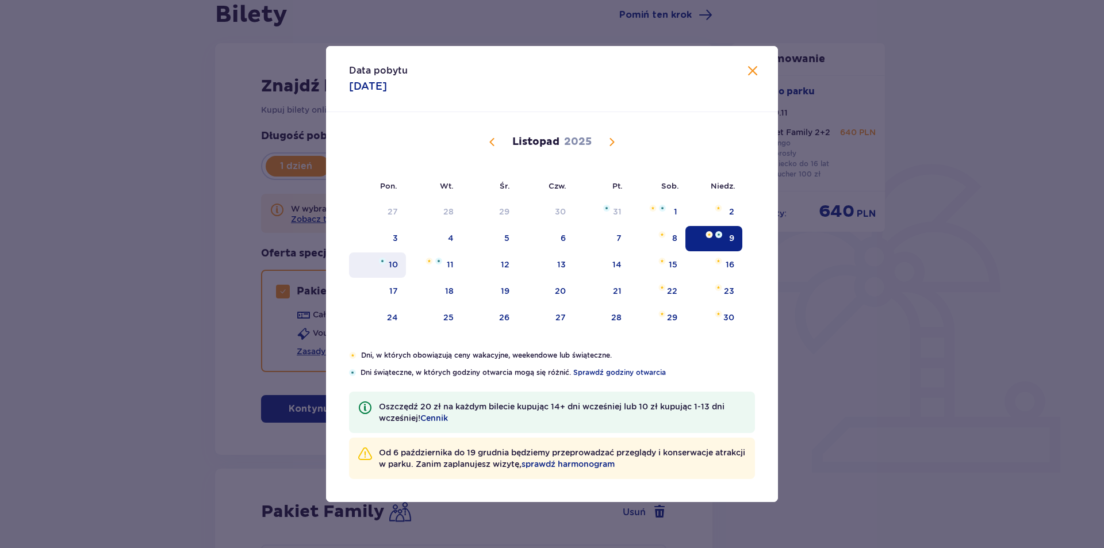
click at [399, 262] on div "10" at bounding box center [377, 265] width 57 height 25
type input "10.11.25"
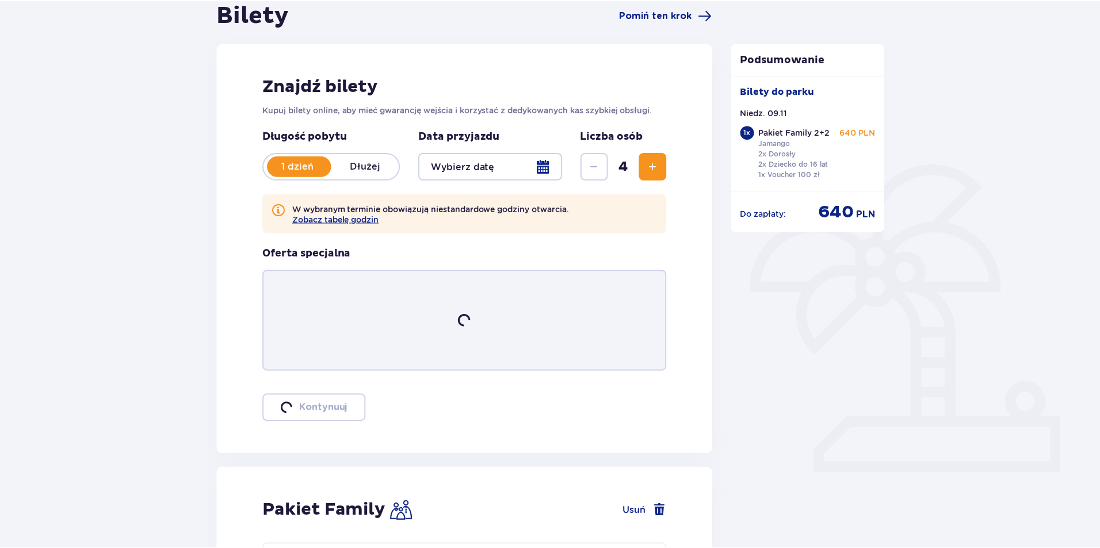
scroll to position [41, 0]
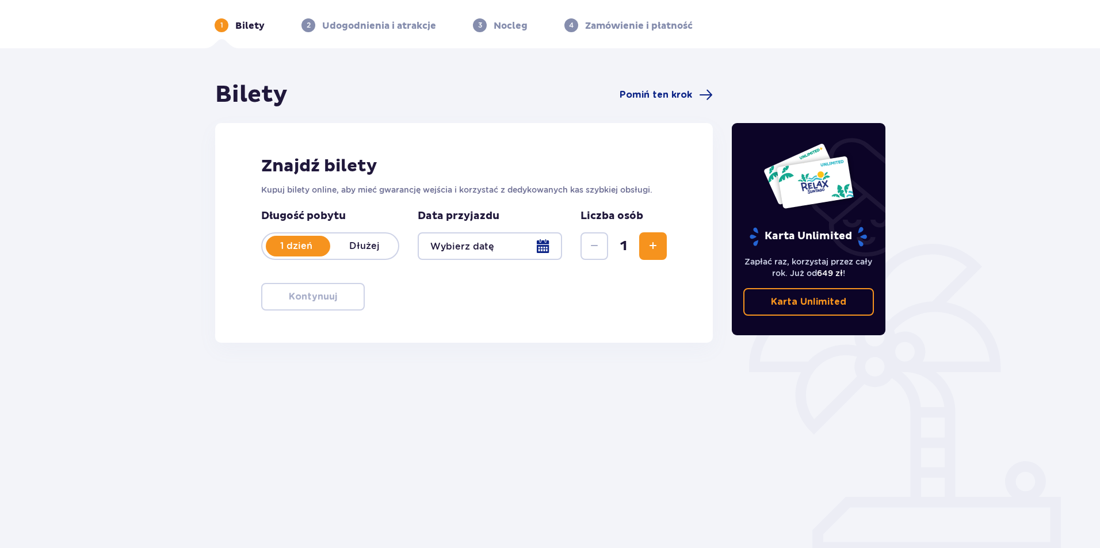
click at [654, 244] on span "Zwiększ" at bounding box center [653, 246] width 14 height 14
click at [541, 247] on div at bounding box center [490, 246] width 144 height 28
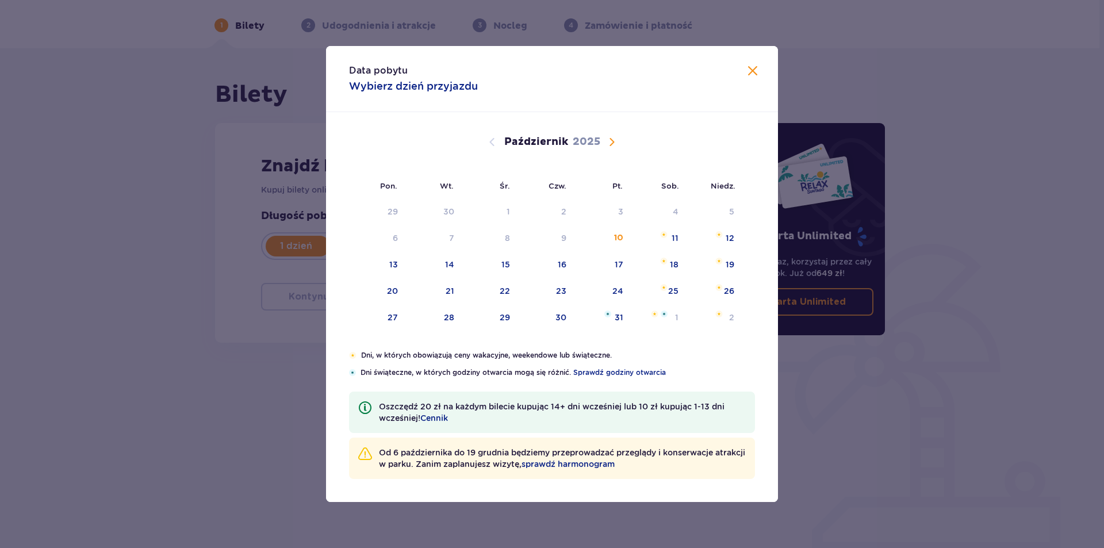
click at [613, 137] on span "Następny miesiąc" at bounding box center [612, 142] width 14 height 14
click at [399, 253] on div "10" at bounding box center [377, 265] width 57 height 25
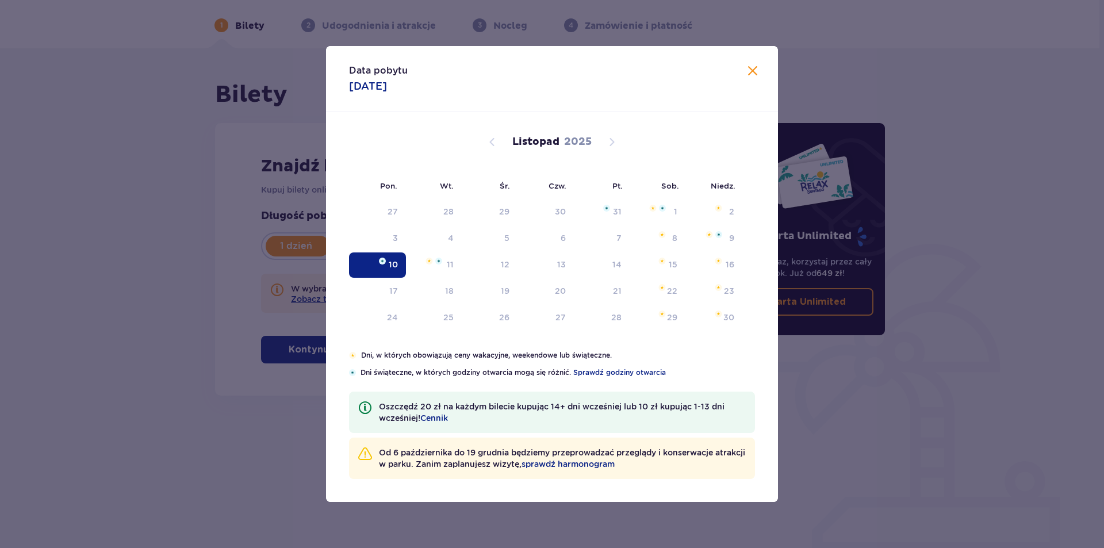
type input "10.11.25"
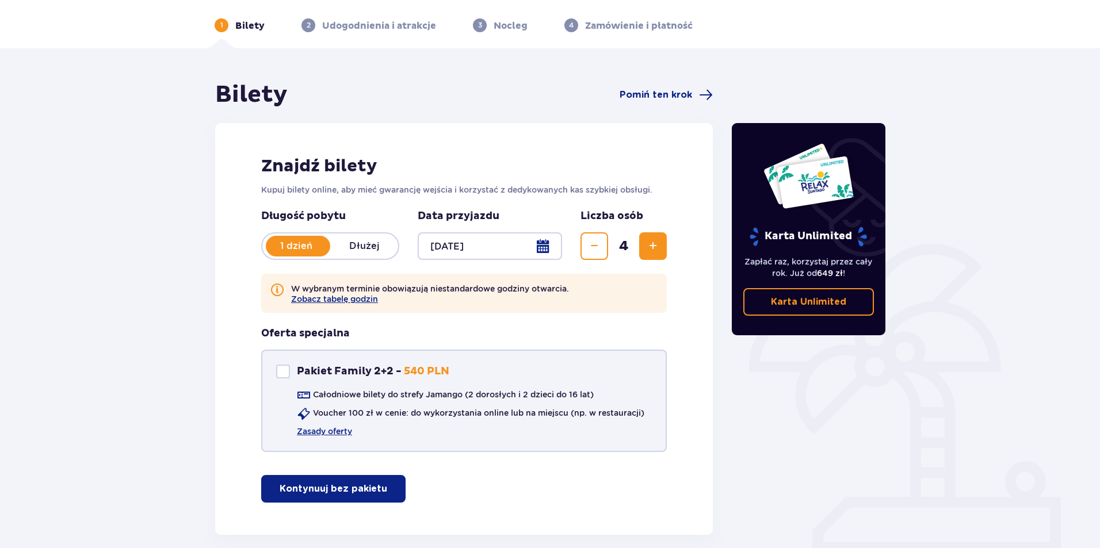
click at [286, 368] on div "Pakiet Family 2+2" at bounding box center [283, 372] width 14 height 14
checkbox input "true"
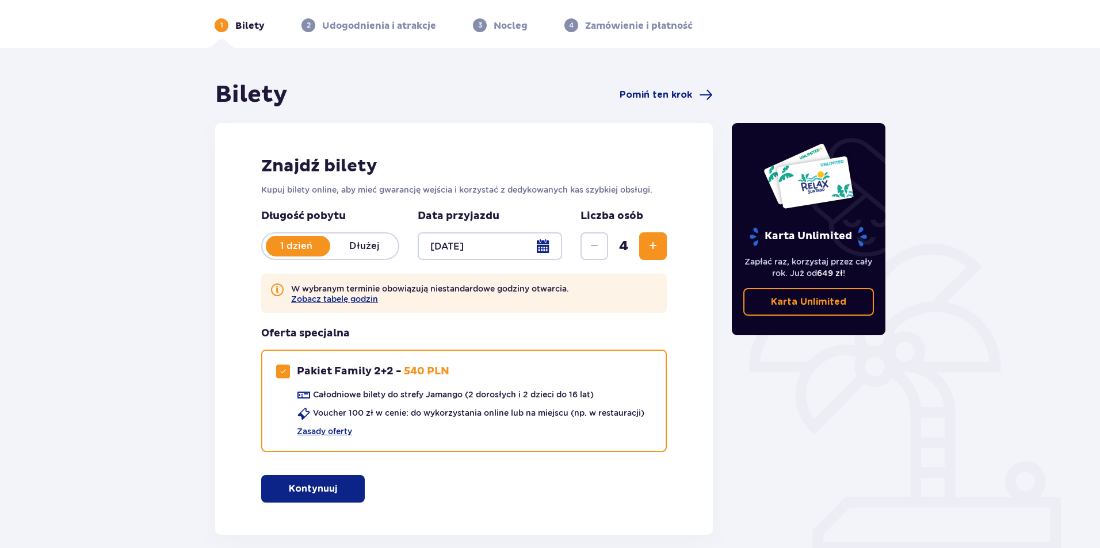
click at [537, 245] on div at bounding box center [490, 246] width 144 height 28
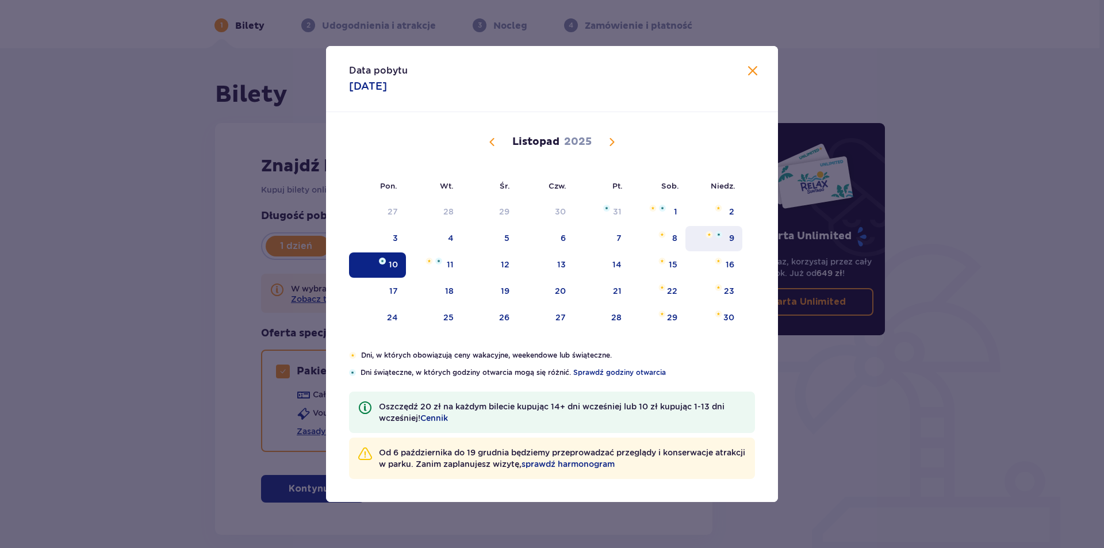
click at [728, 236] on div "9" at bounding box center [714, 238] width 57 height 25
type input "[DATE]"
